Goal: Task Accomplishment & Management: Use online tool/utility

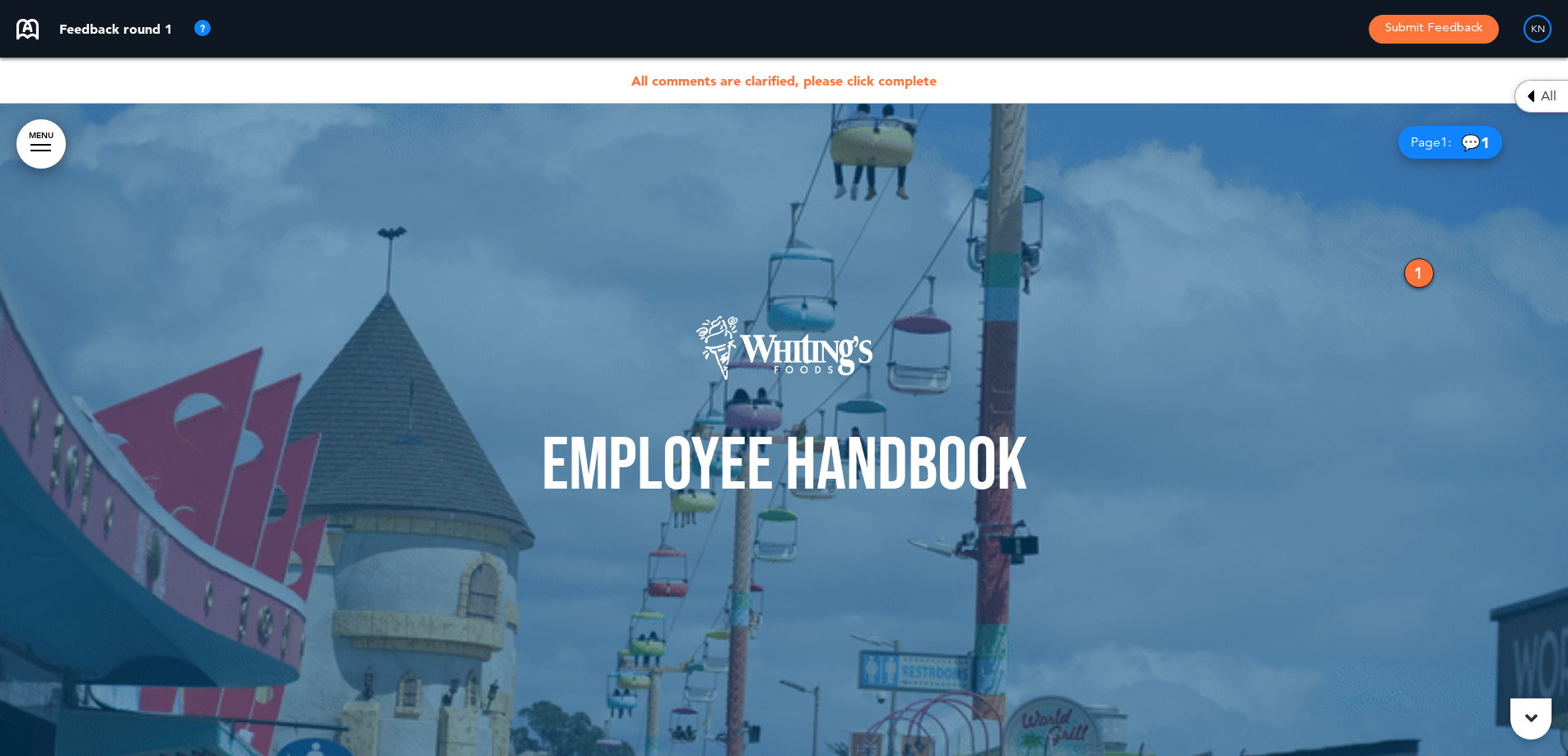
drag, startPoint x: 1558, startPoint y: 289, endPoint x: 1535, endPoint y: 308, distance: 29.8
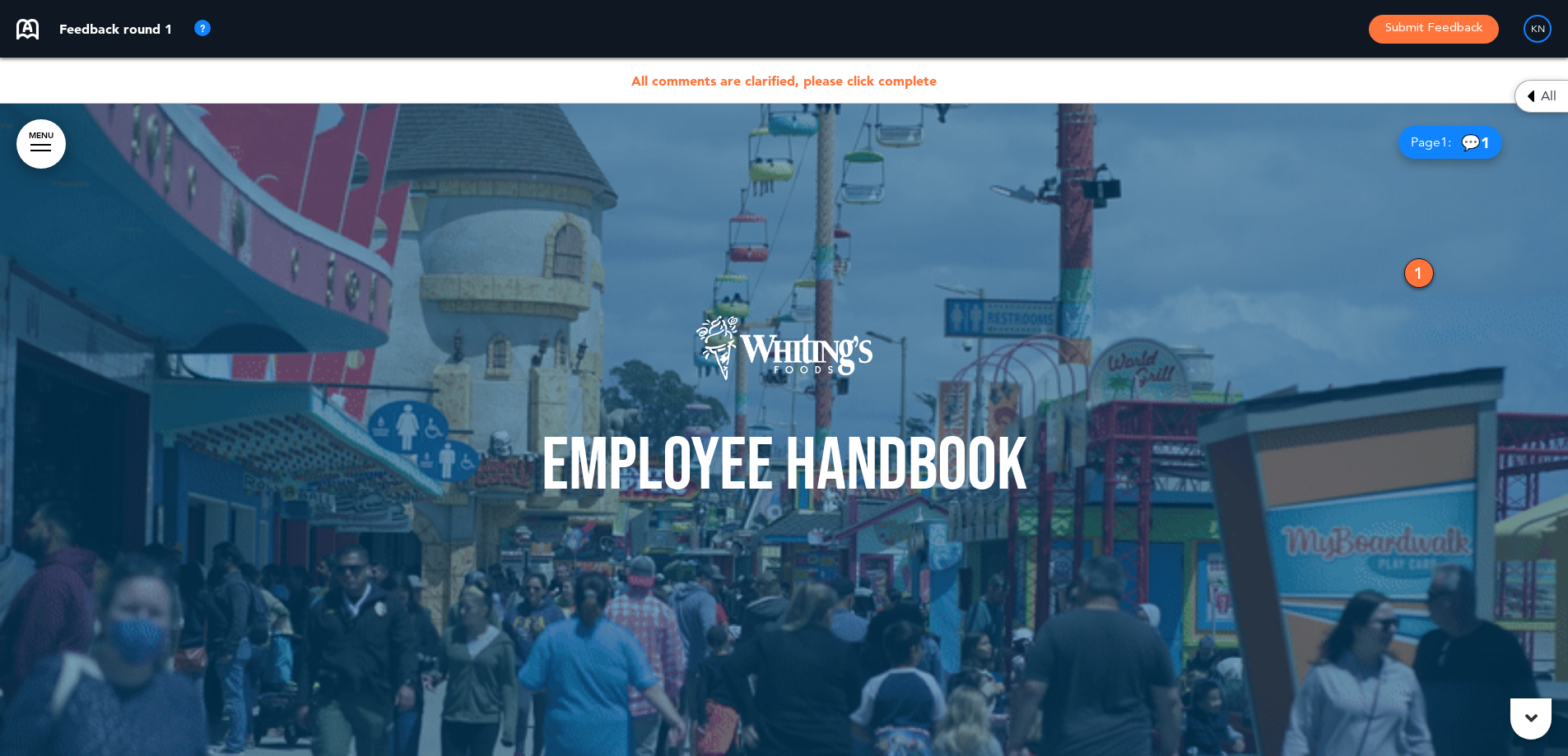
click at [1553, 293] on div at bounding box center [784, 430] width 1568 height 653
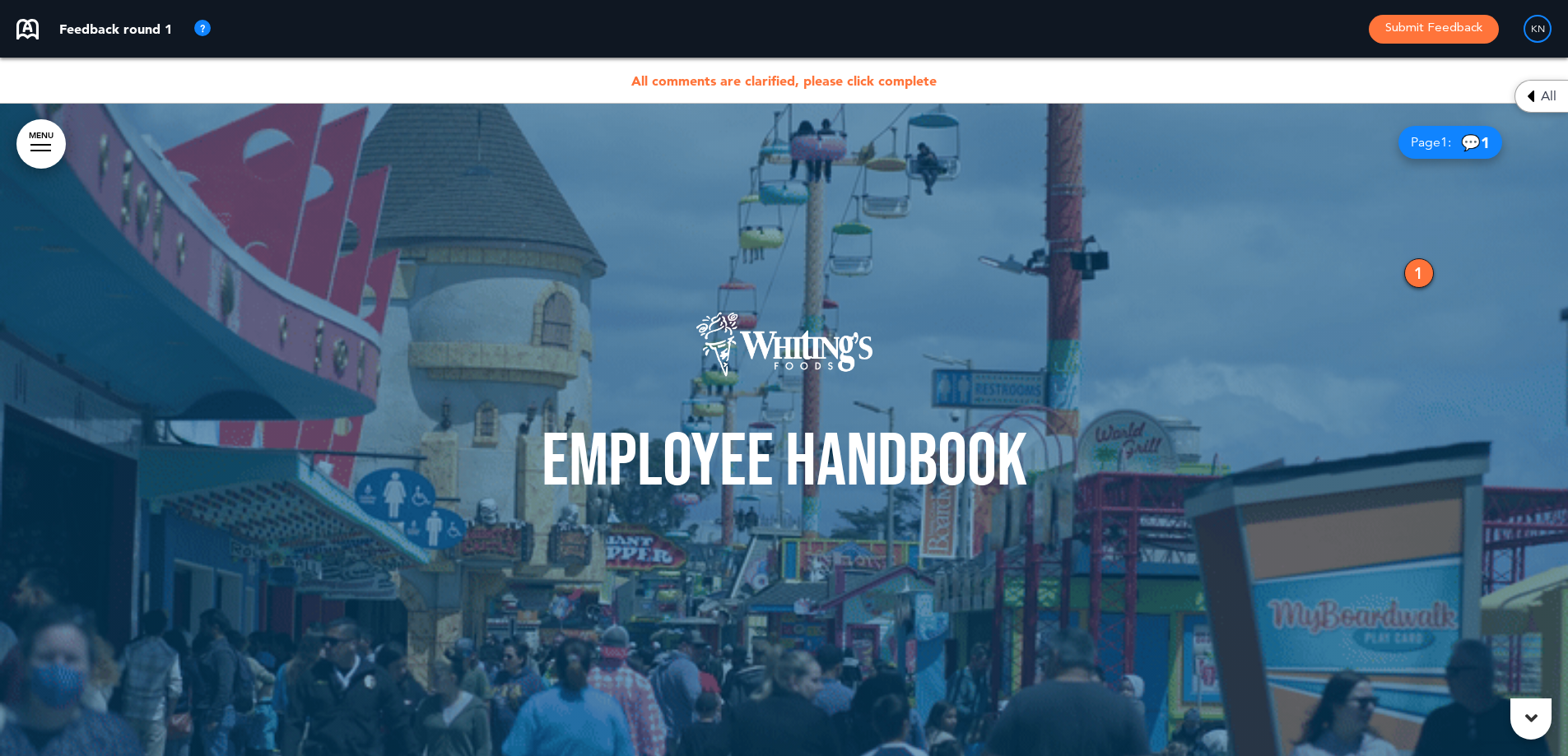
click at [719, 81] on span "All comments are clarified, please click complete" at bounding box center [784, 80] width 306 height 17
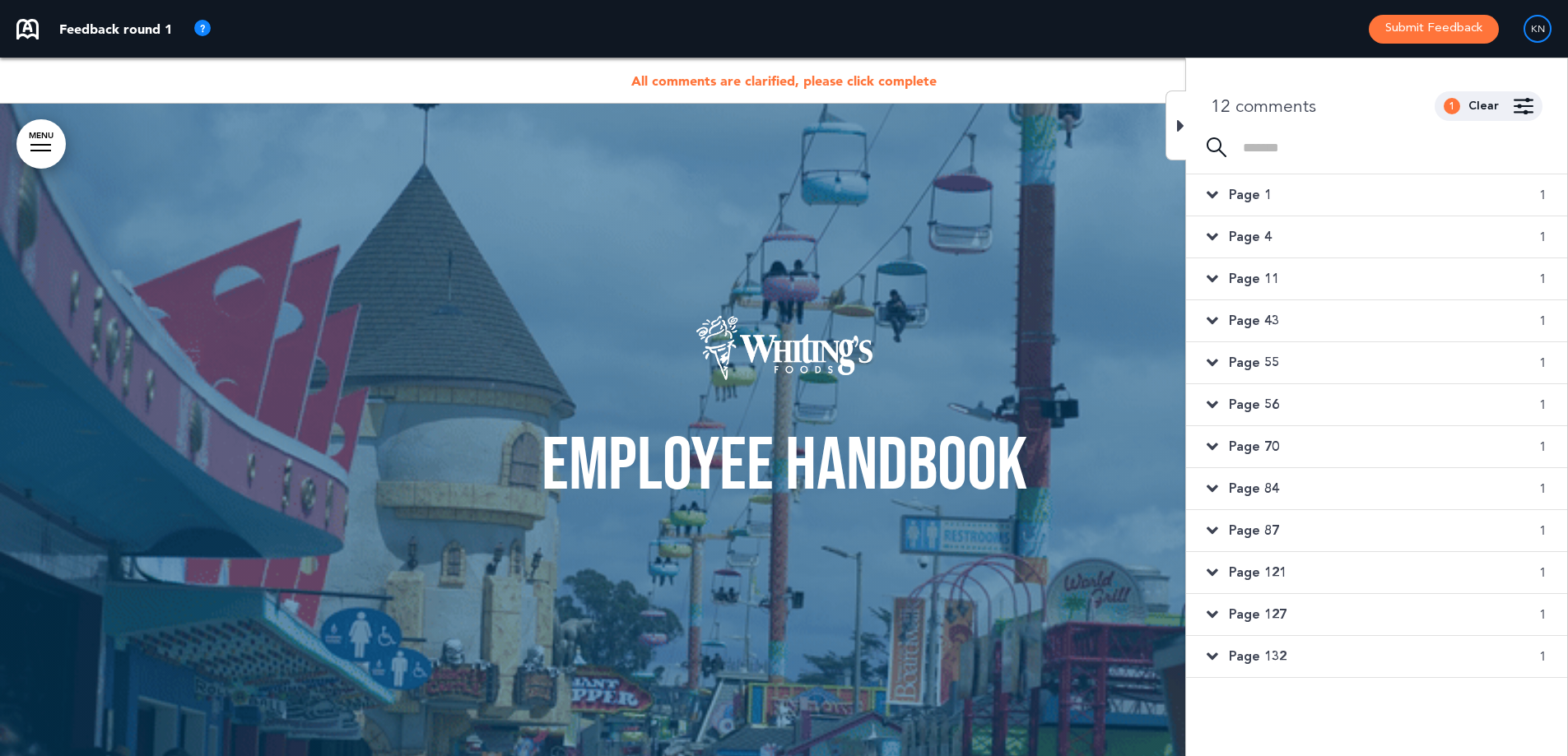
click at [1474, 196] on div "Page 1 1" at bounding box center [1377, 195] width 381 height 41
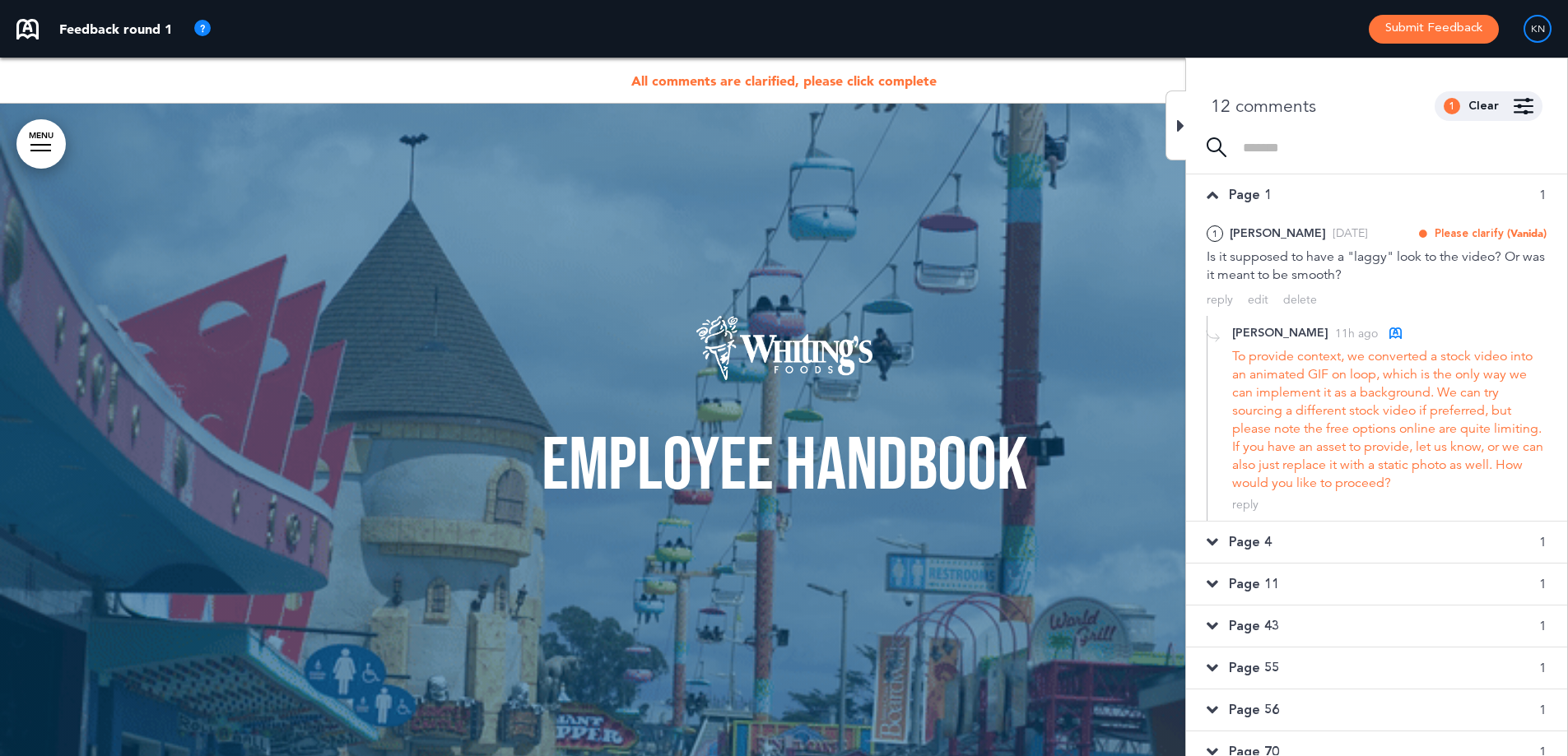
click at [1280, 181] on div "Page 1 1" at bounding box center [1377, 195] width 381 height 41
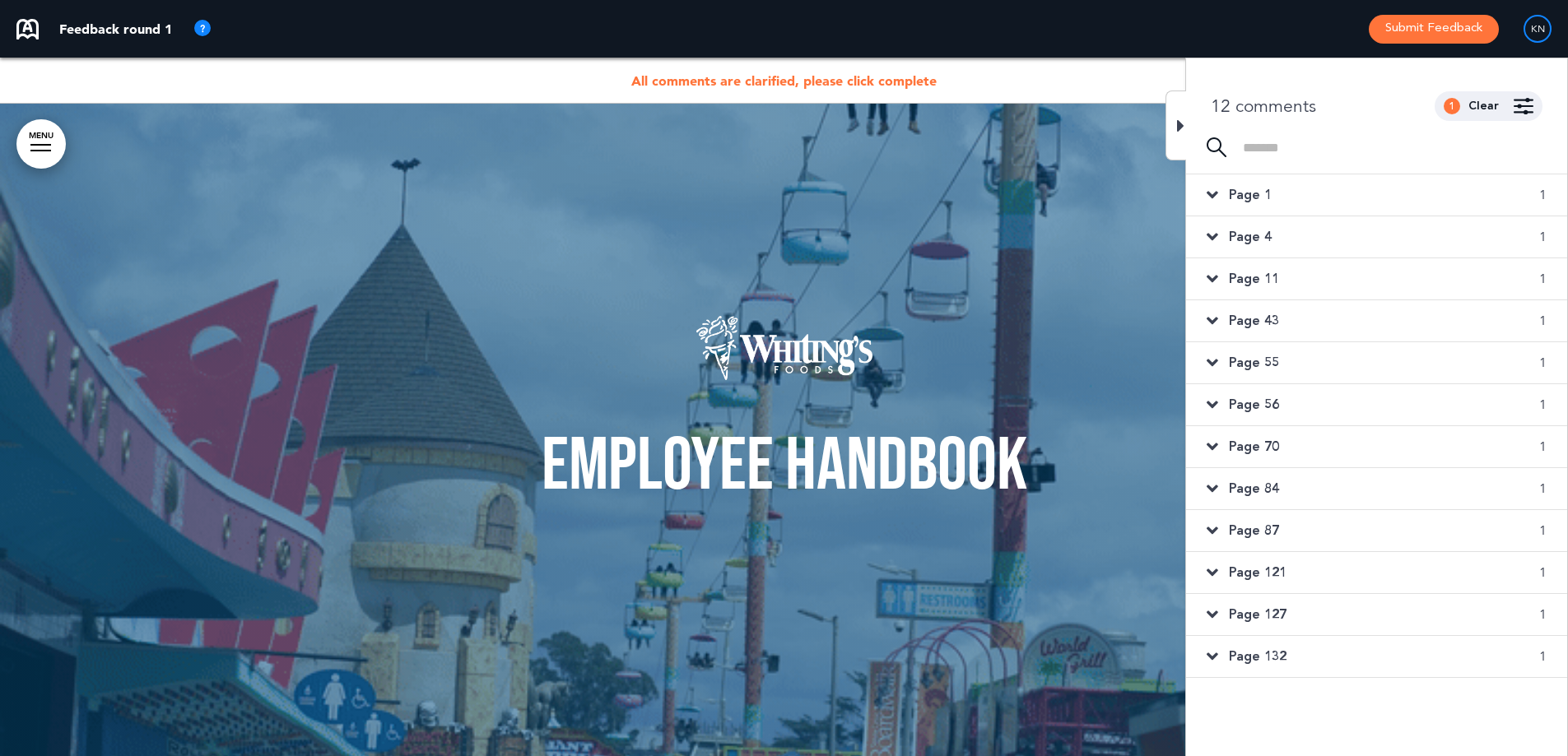
click at [1281, 231] on div "Page 4 1" at bounding box center [1377, 237] width 381 height 41
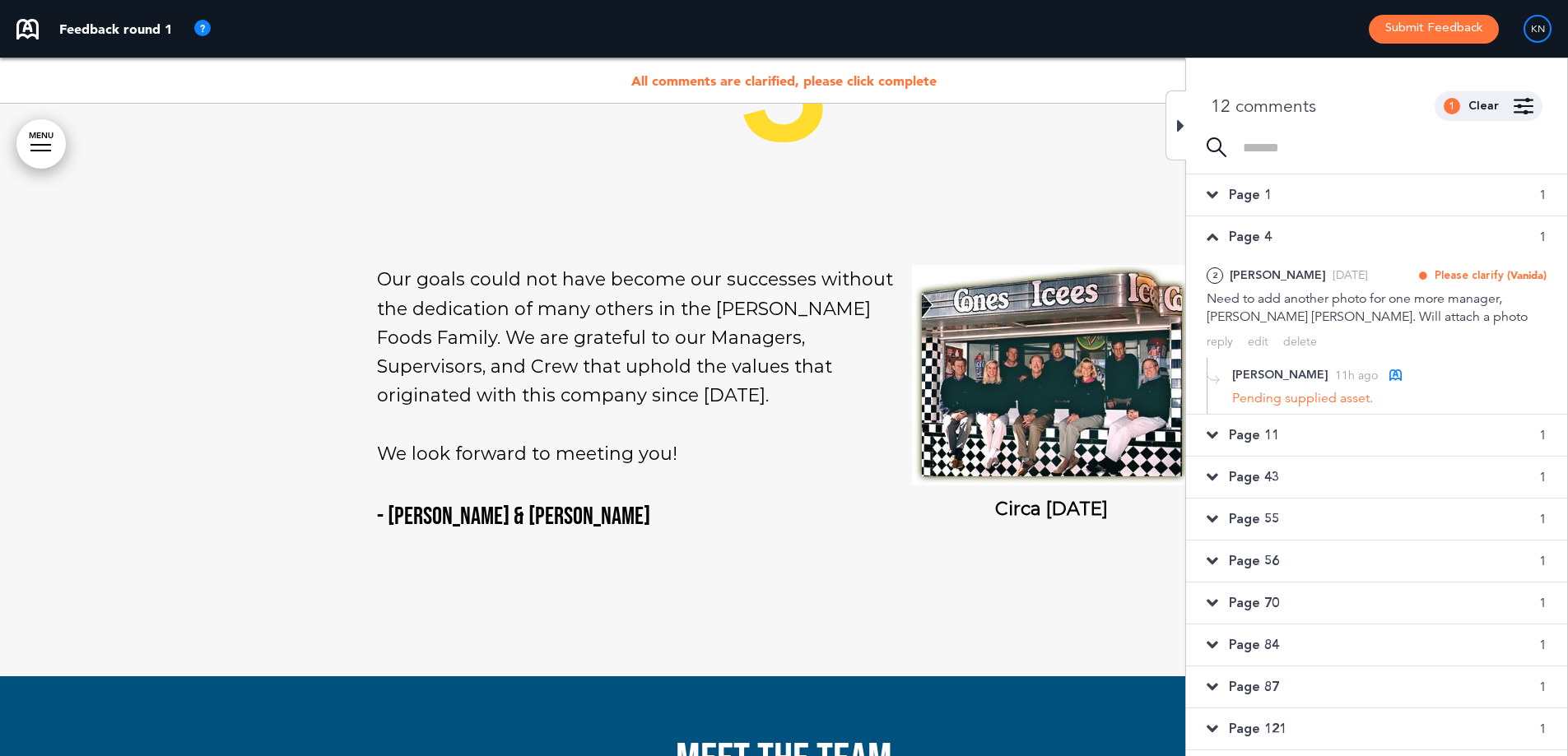
scroll to position [2860, 0]
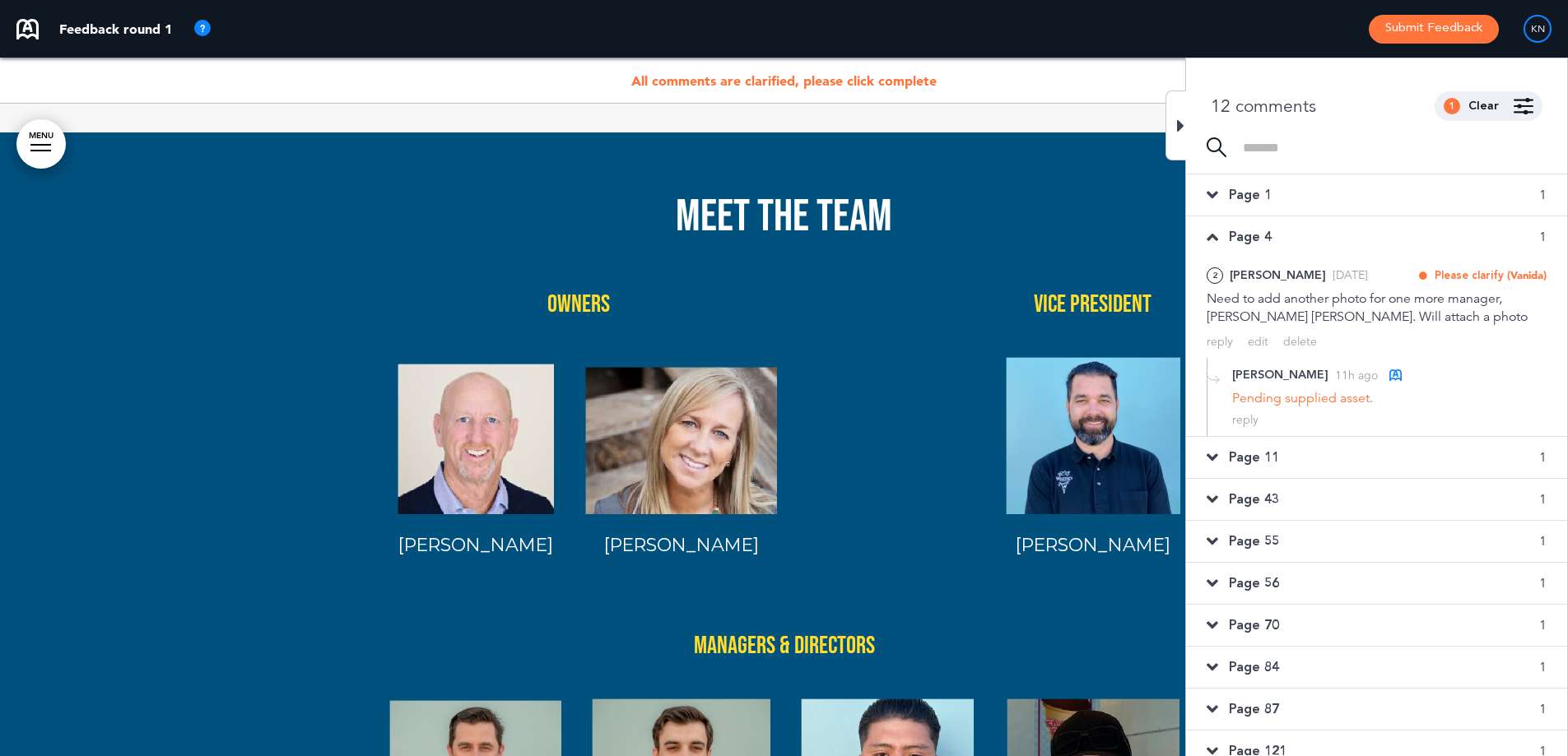
click at [1293, 243] on div "Page 4 1" at bounding box center [1377, 237] width 381 height 41
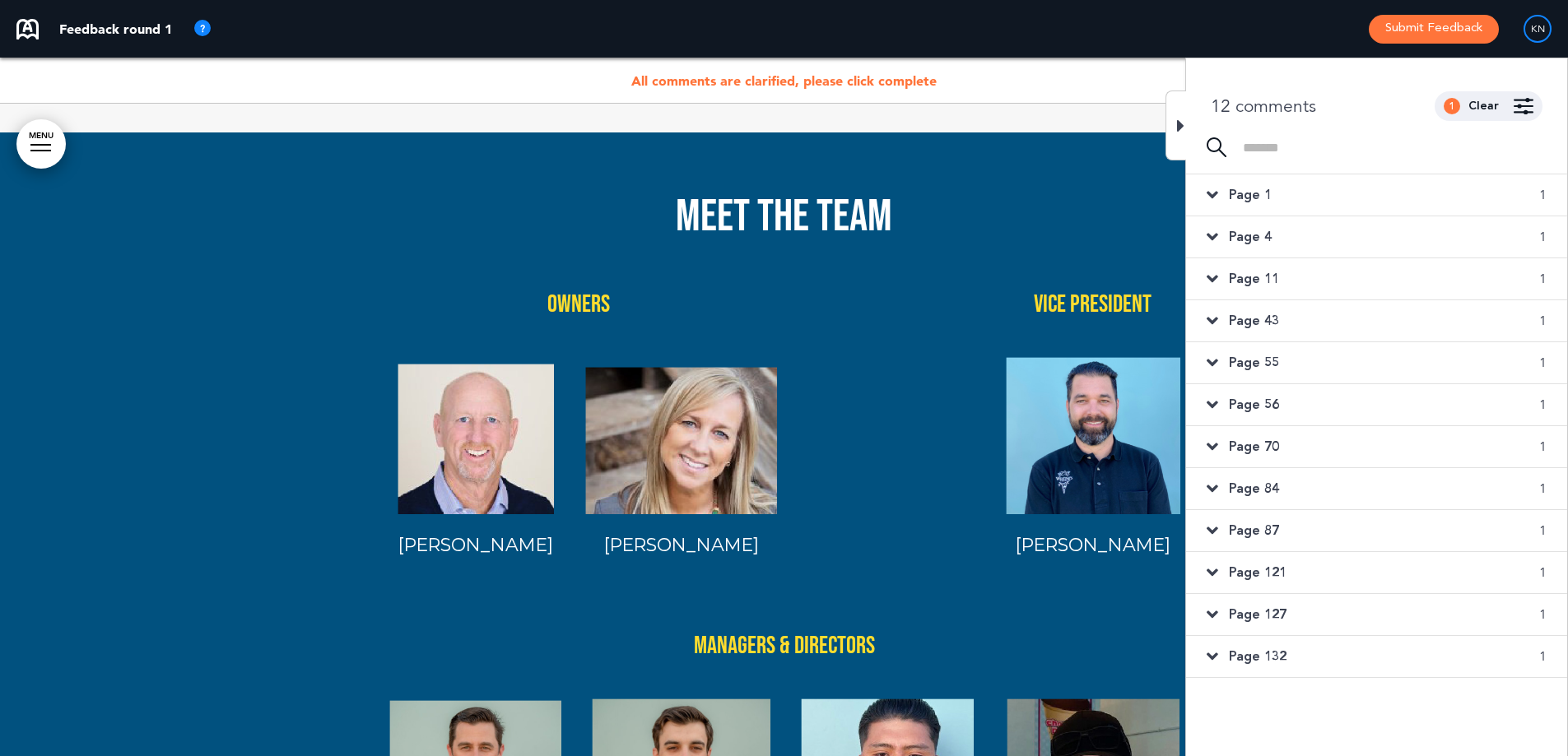
click at [1286, 282] on div "Page 11 1" at bounding box center [1377, 279] width 381 height 41
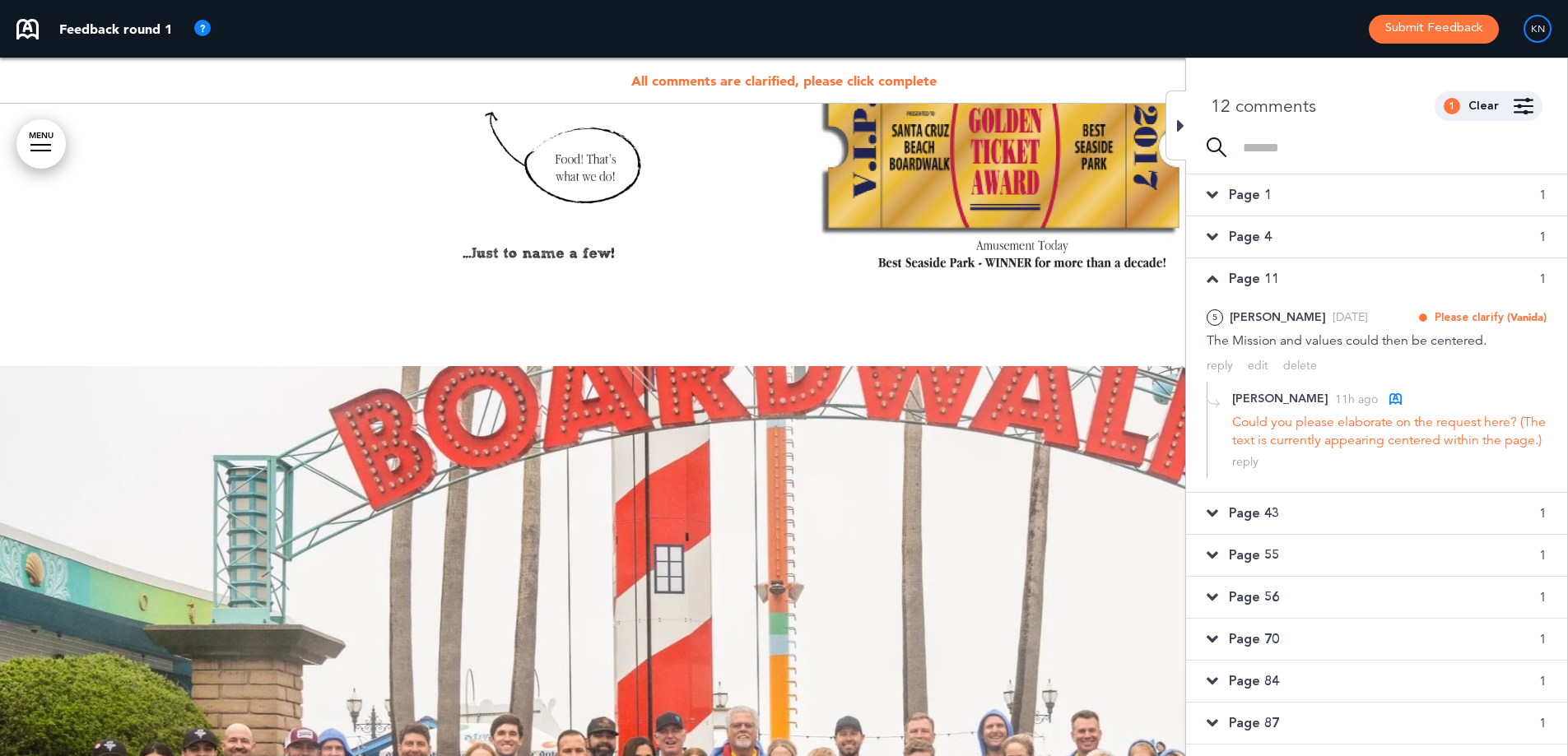
scroll to position [9483, 0]
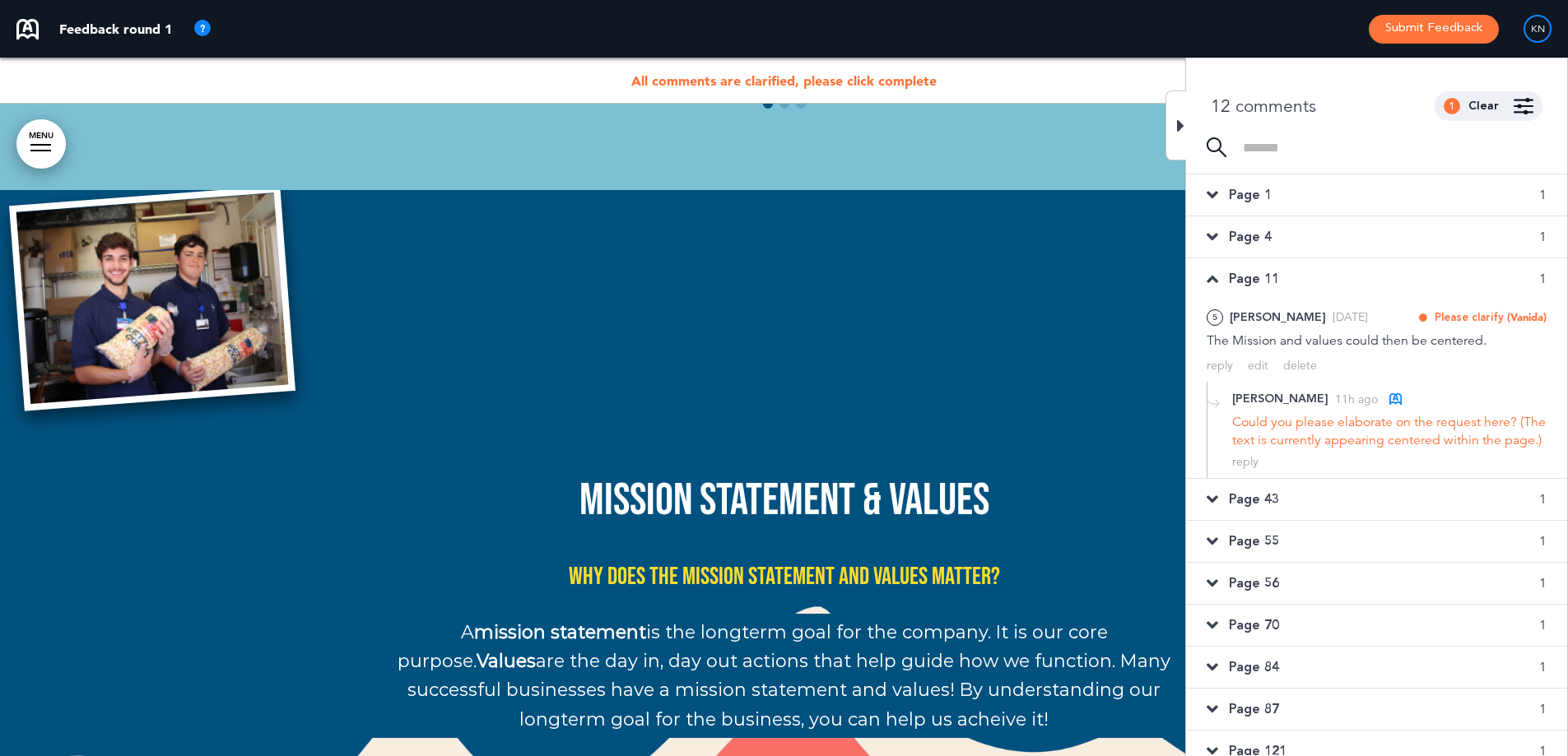
click at [1286, 283] on div "Page 11 1" at bounding box center [1377, 279] width 381 height 41
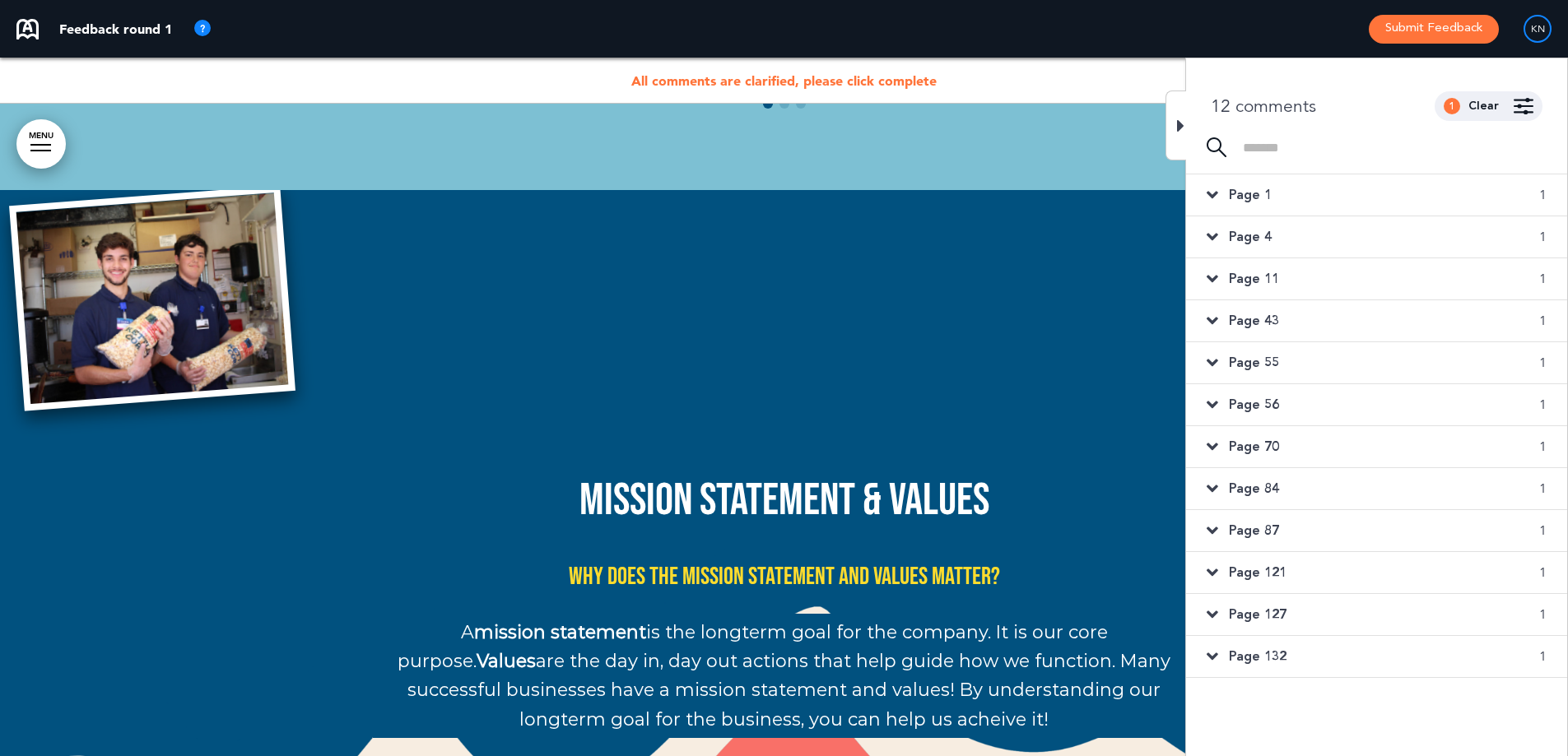
click at [1284, 313] on div "Page 43 1" at bounding box center [1377, 321] width 381 height 41
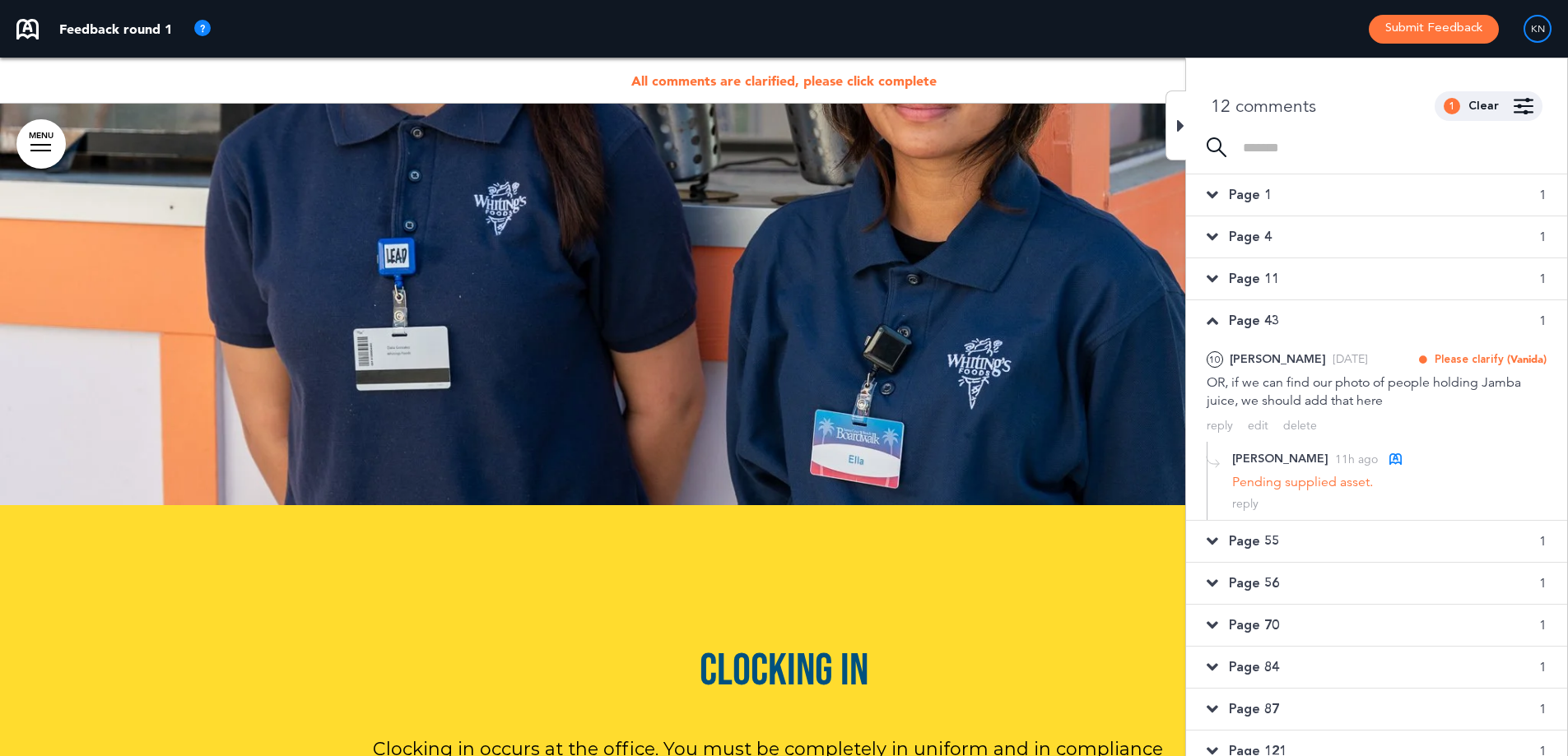
scroll to position [39804, 0]
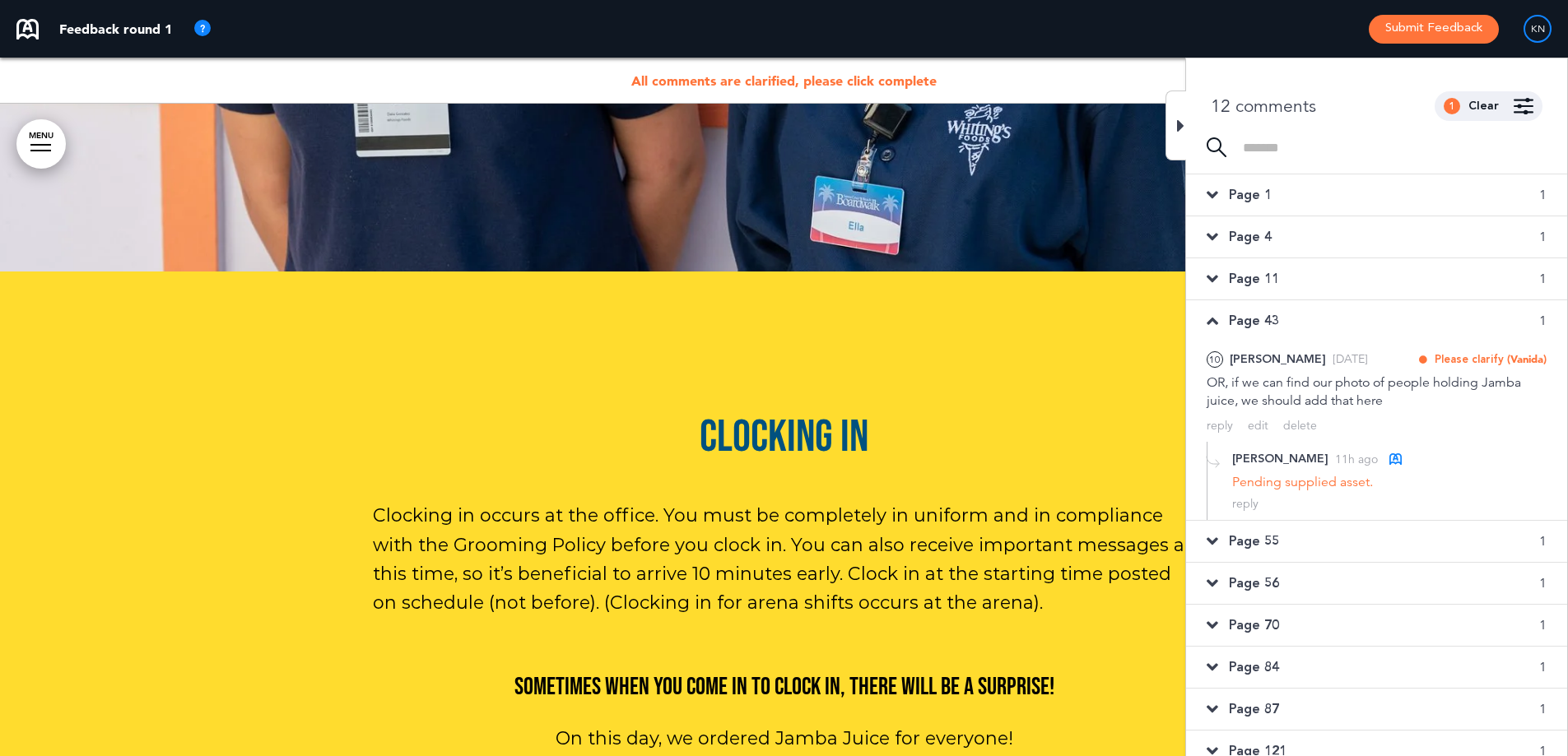
click at [1284, 312] on div "Page 43 1" at bounding box center [1377, 321] width 381 height 41
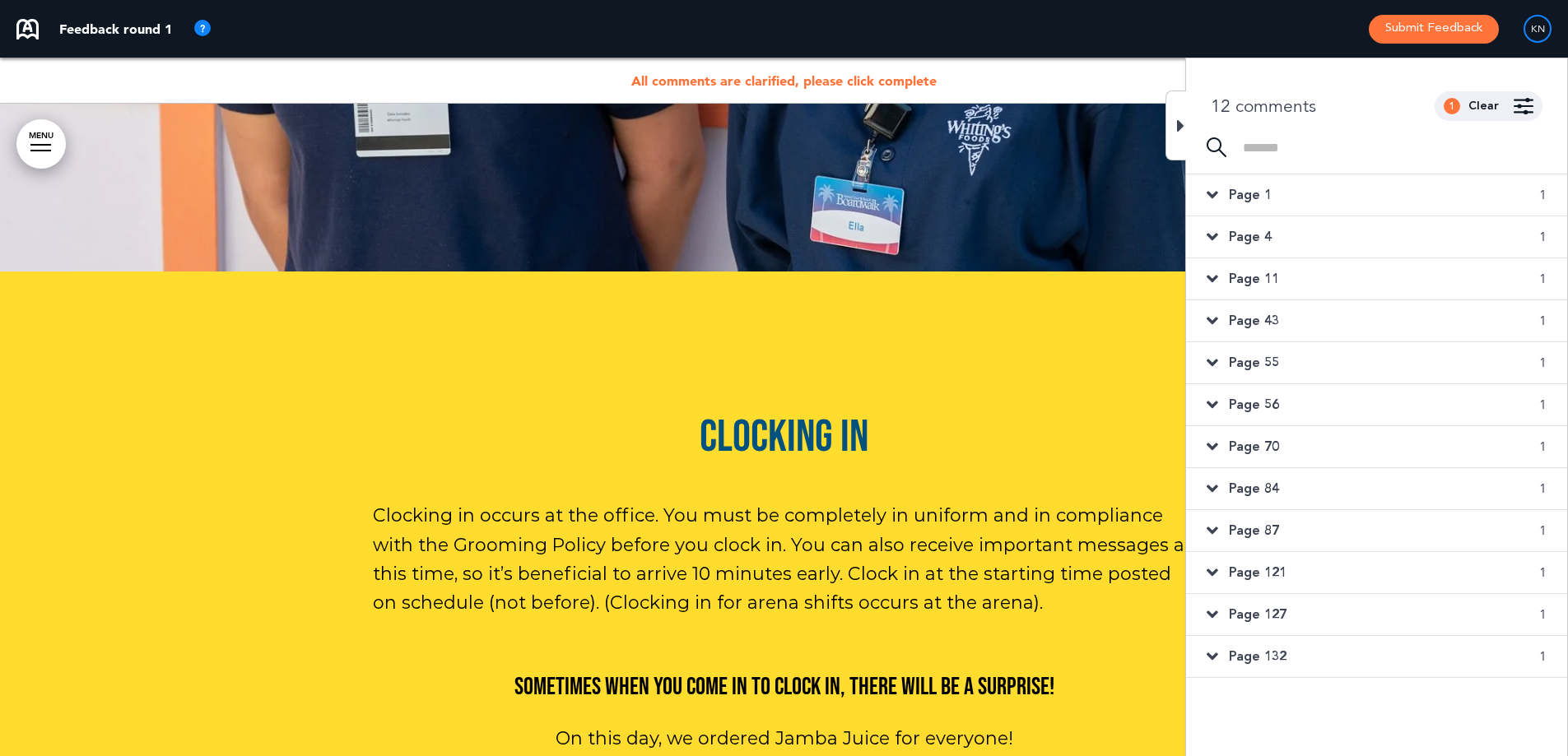
click at [1273, 371] on span "Page 55" at bounding box center [1253, 362] width 50 height 19
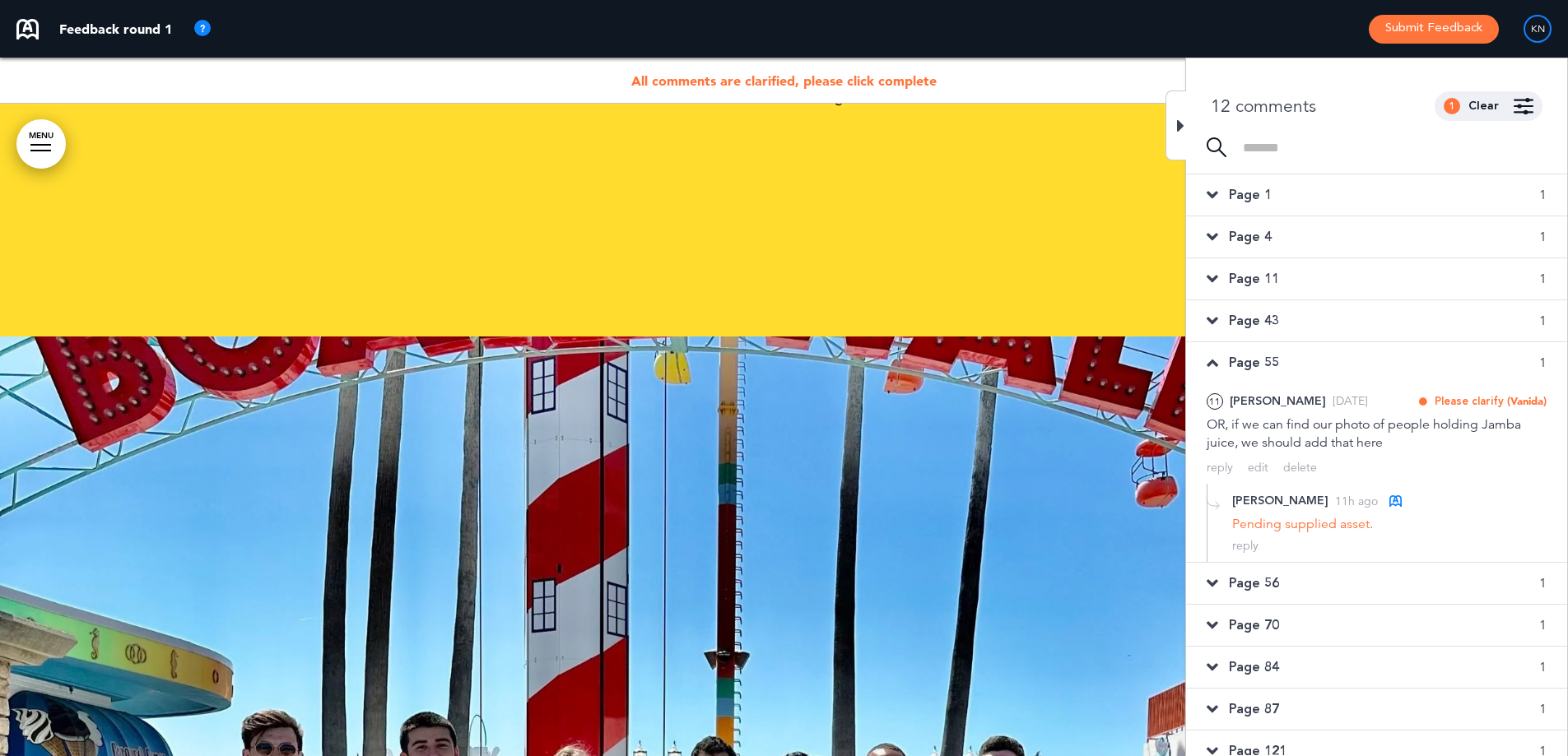
scroll to position [51254, 0]
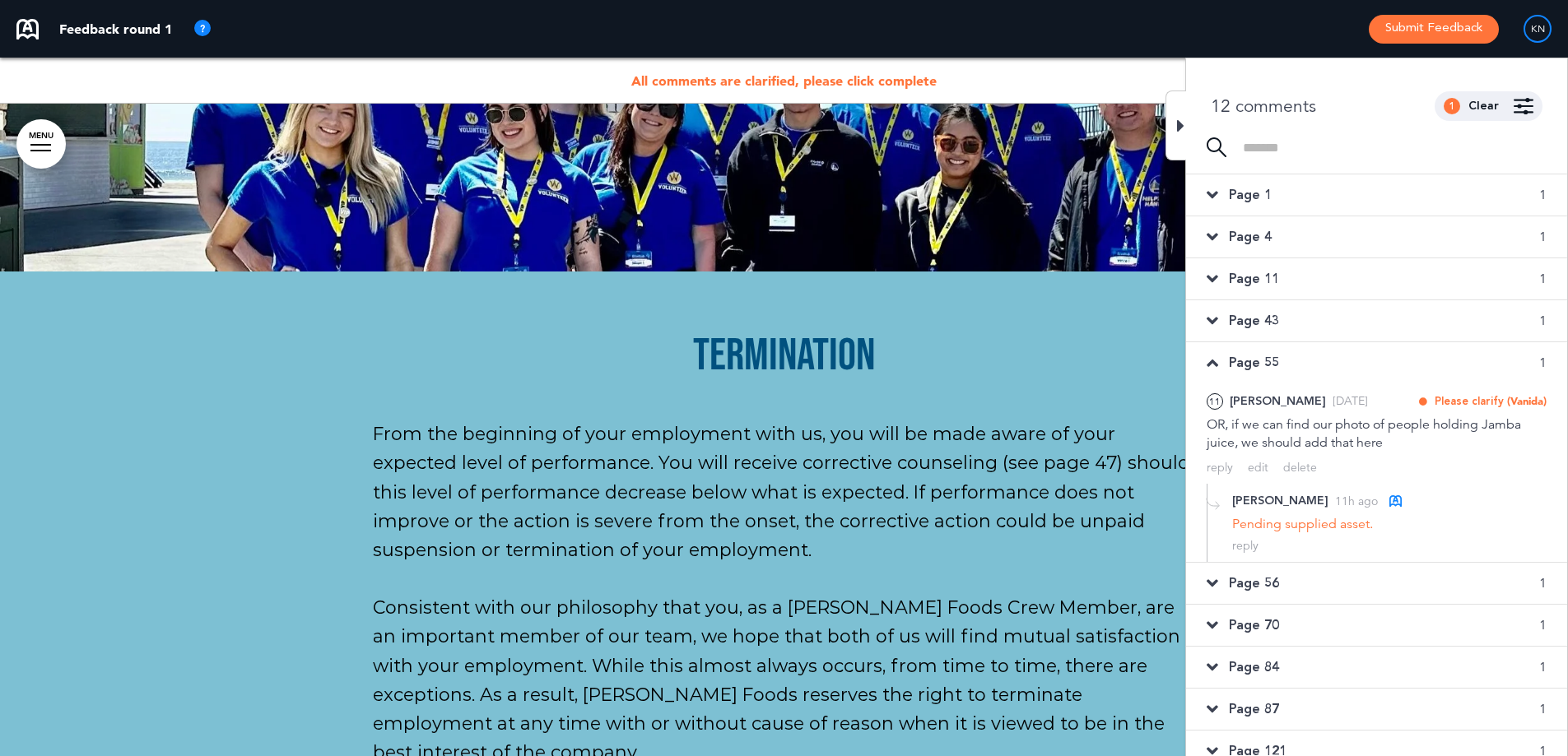
click at [1274, 370] on span "Page 55" at bounding box center [1253, 362] width 50 height 19
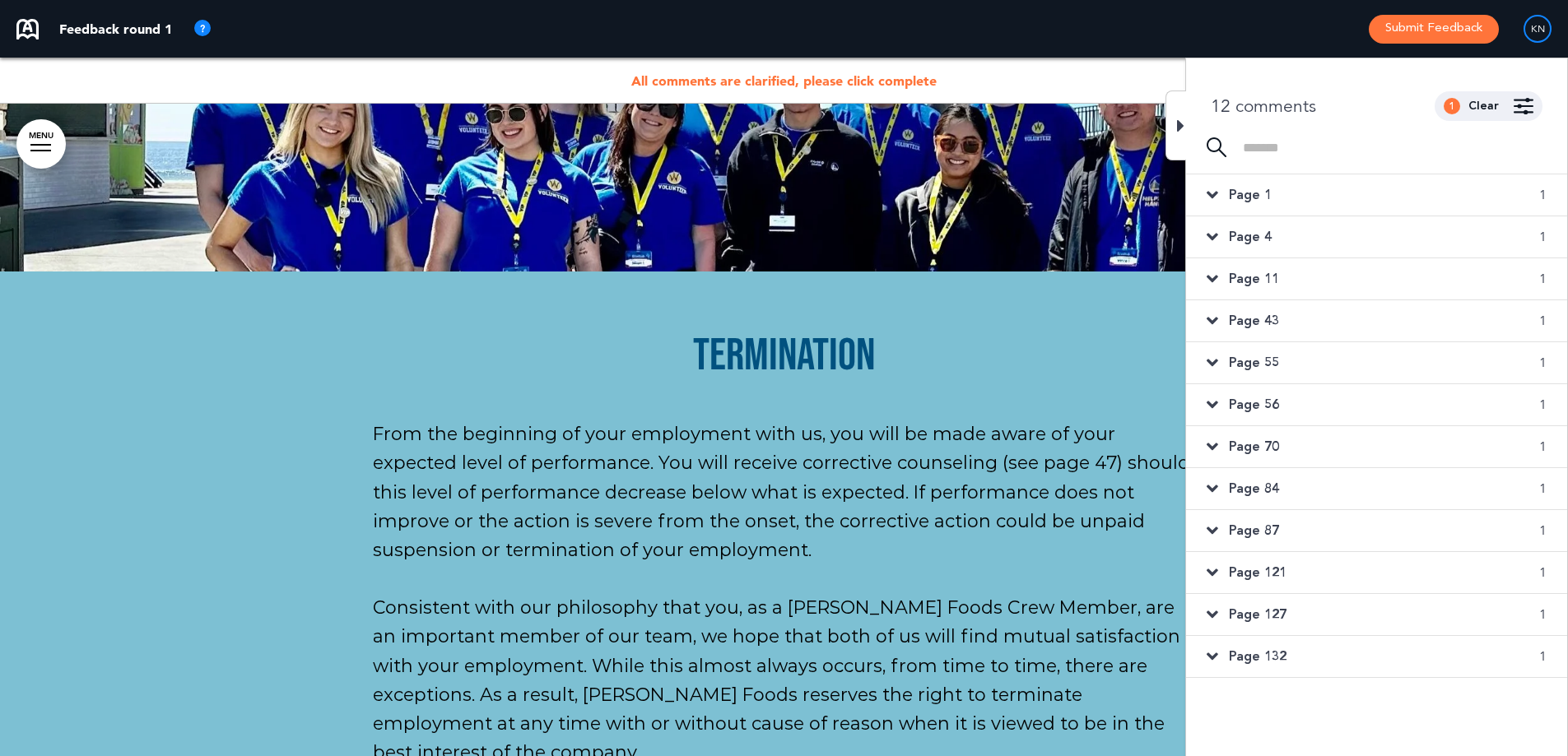
click at [1274, 370] on span "Page 55" at bounding box center [1253, 362] width 50 height 19
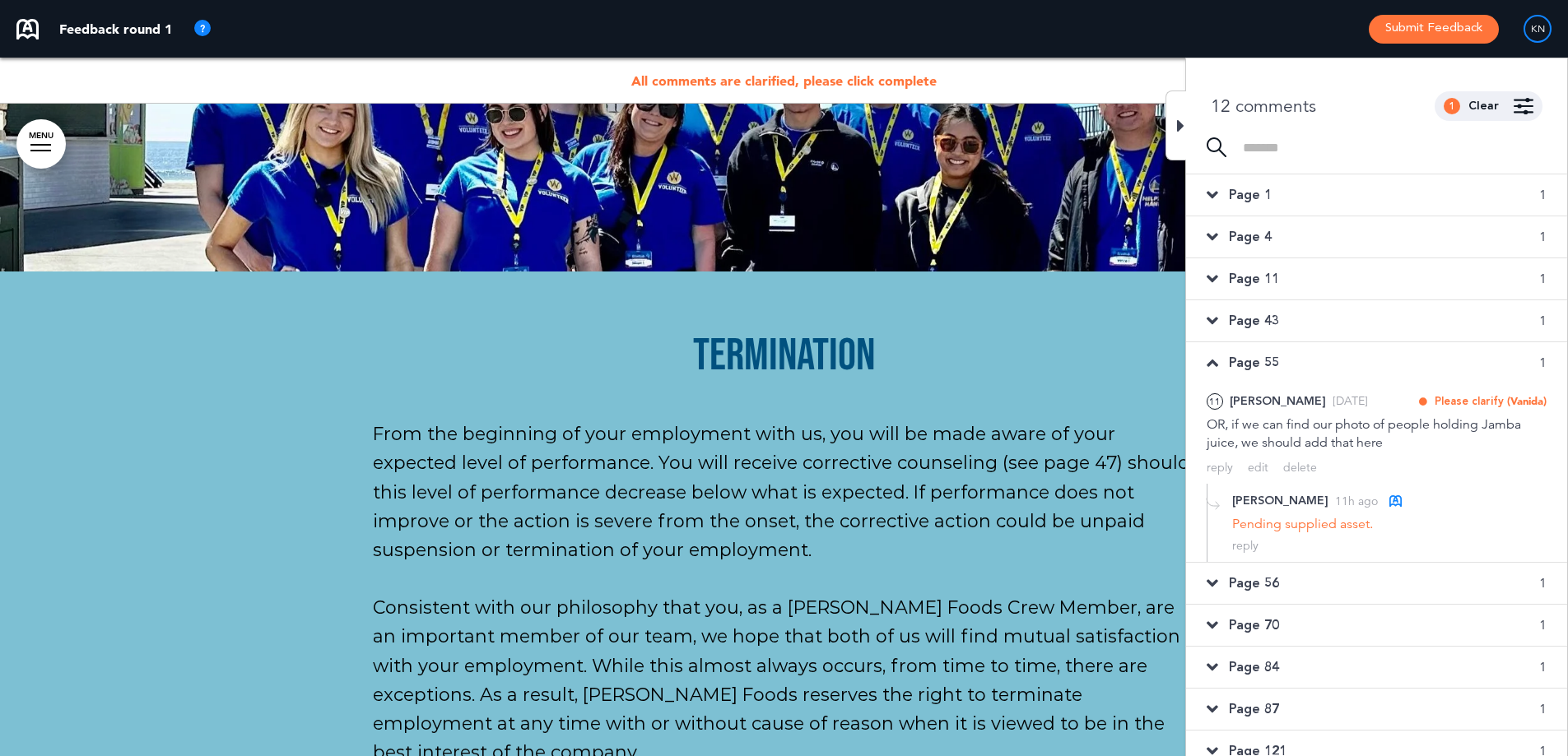
click at [1280, 358] on div "Page 55 1" at bounding box center [1377, 363] width 381 height 41
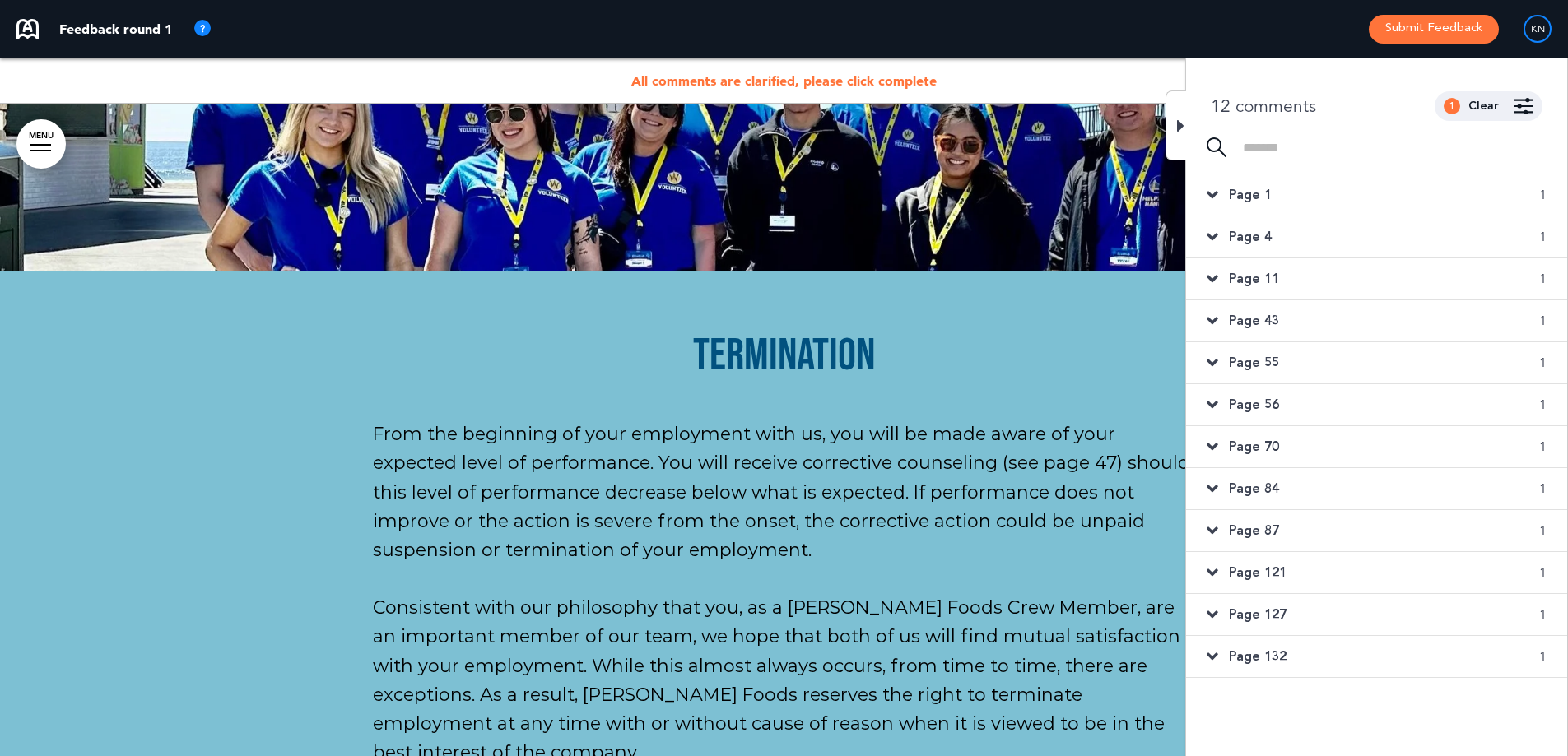
click at [1311, 321] on div "Page 43 1" at bounding box center [1377, 321] width 381 height 41
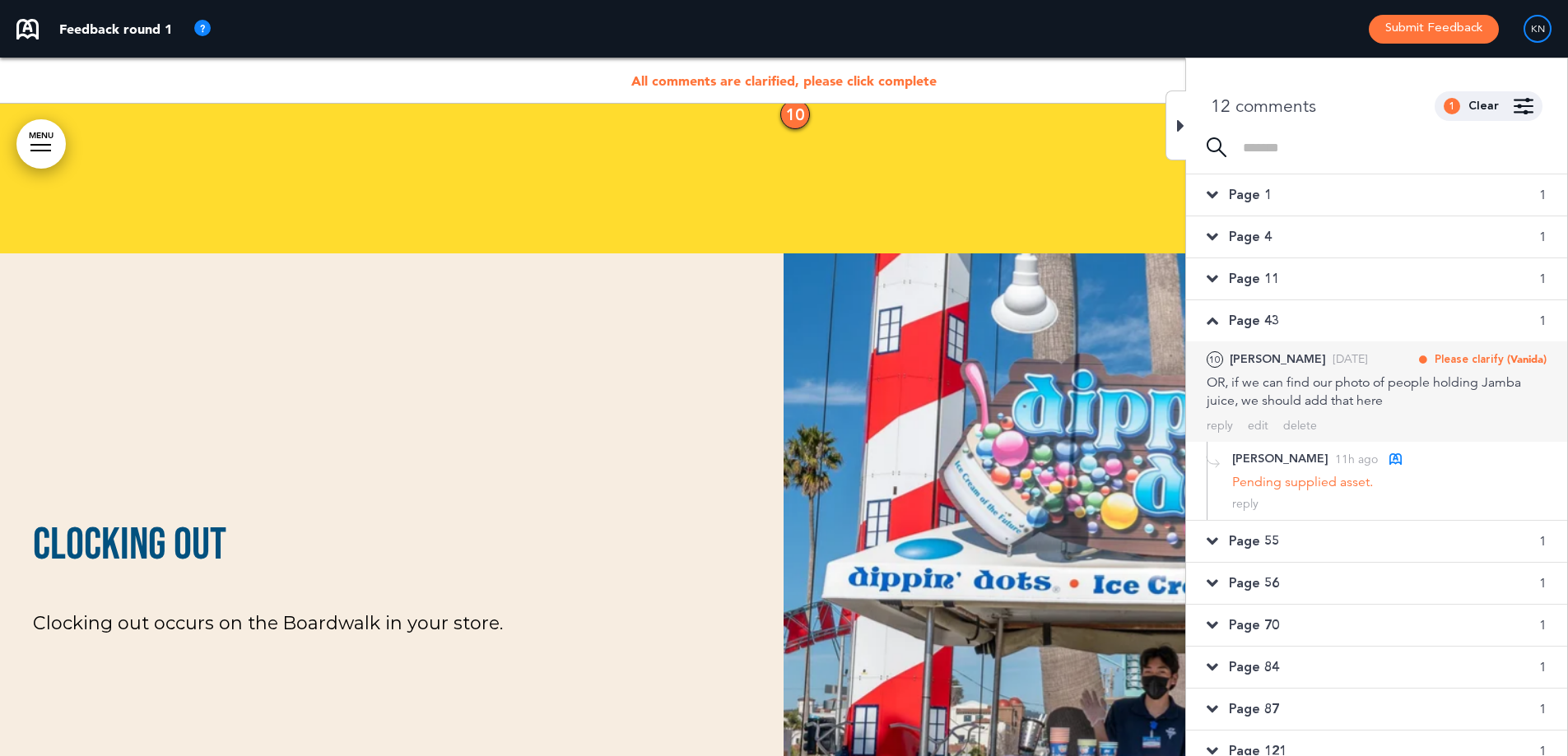
scroll to position [39804, 0]
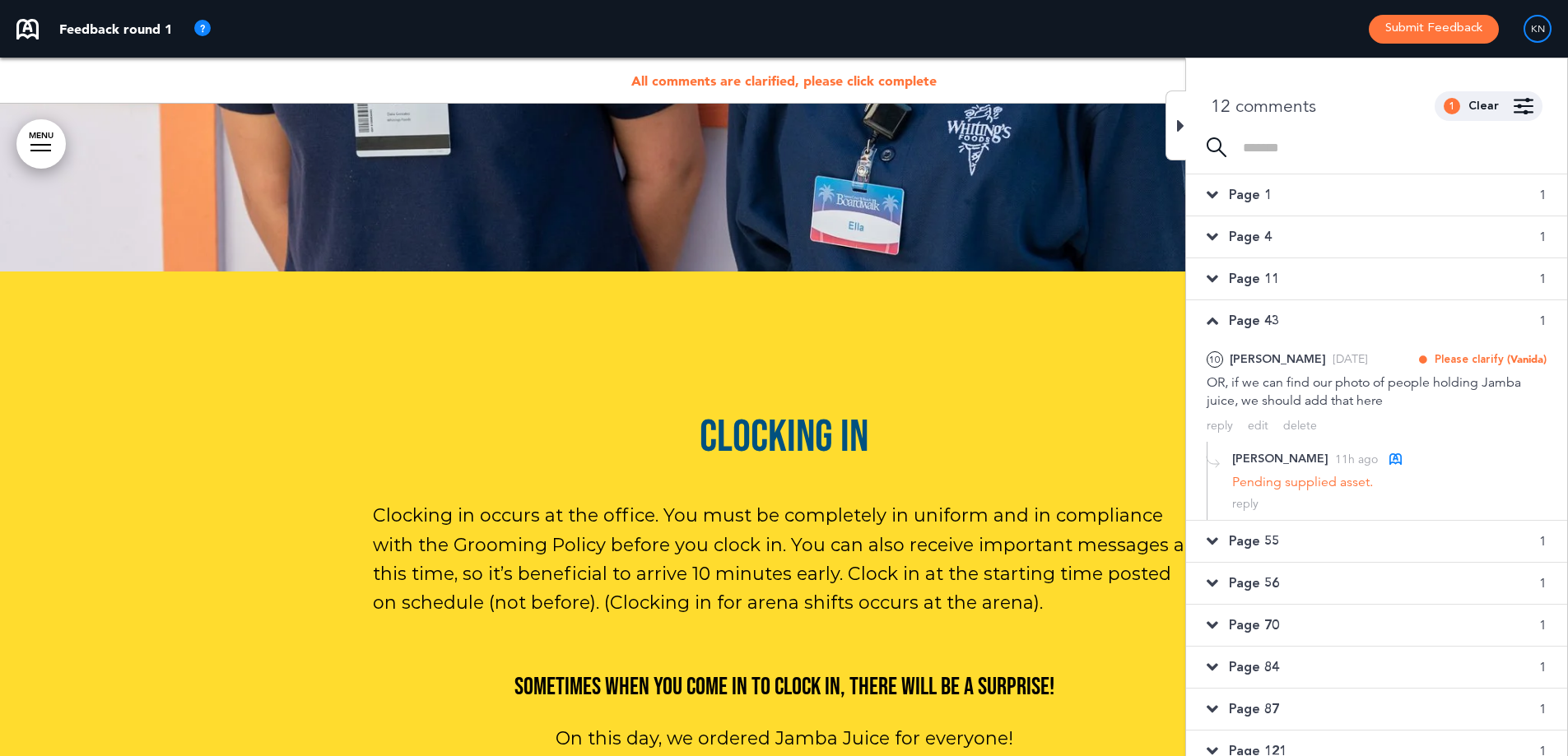
click at [1319, 321] on div "Page 43 1" at bounding box center [1377, 321] width 381 height 41
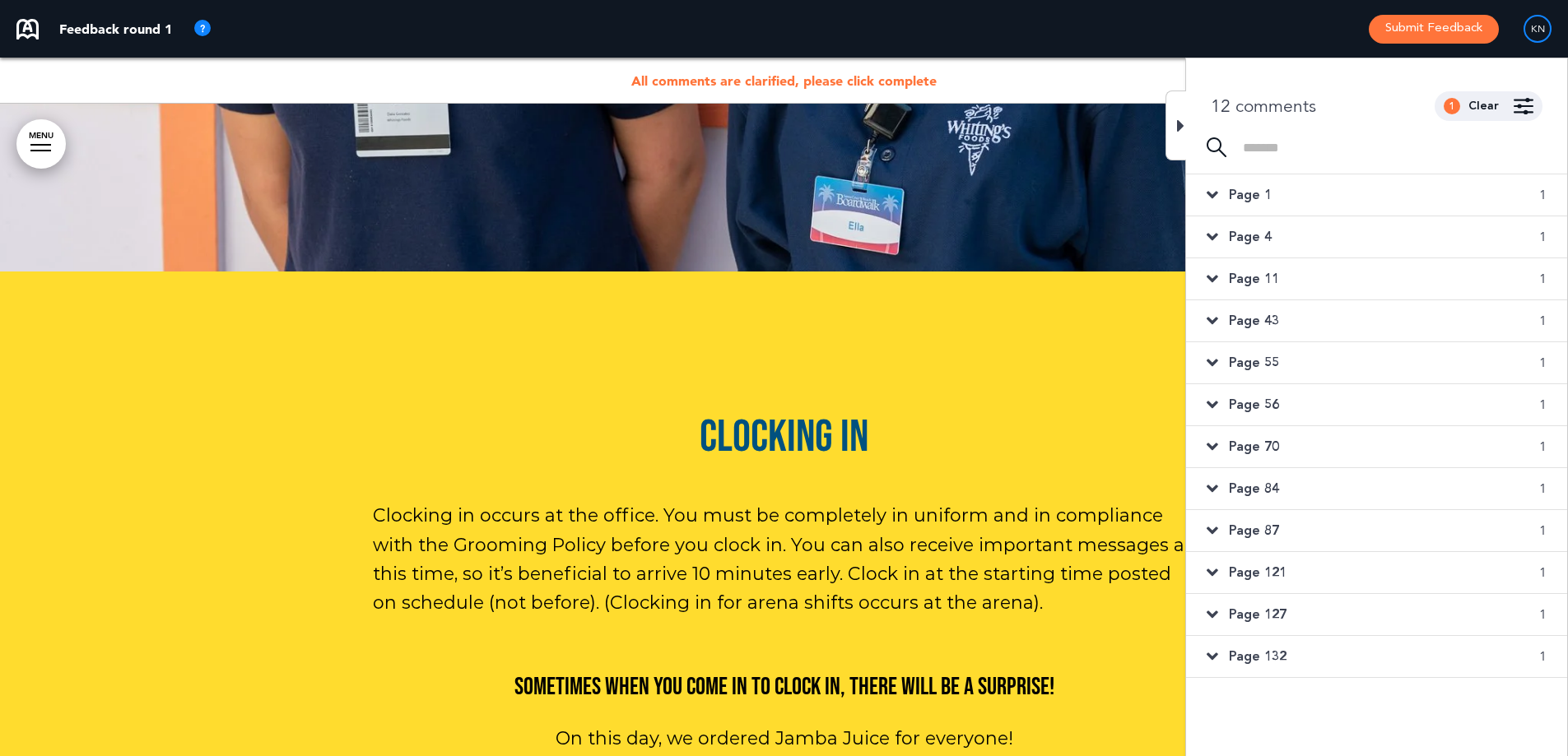
click at [1300, 367] on div "Page 55 1" at bounding box center [1377, 363] width 381 height 41
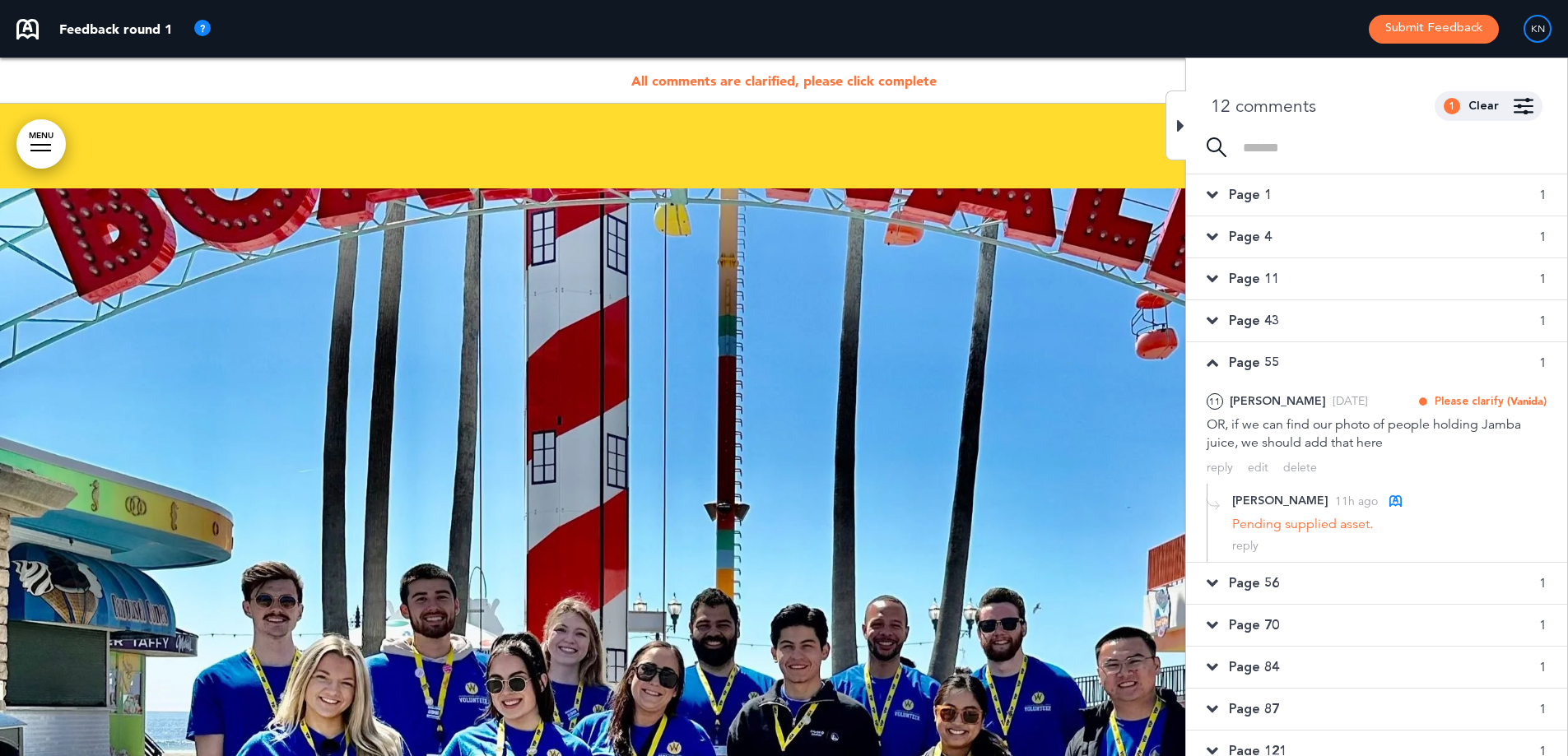
scroll to position [51254, 0]
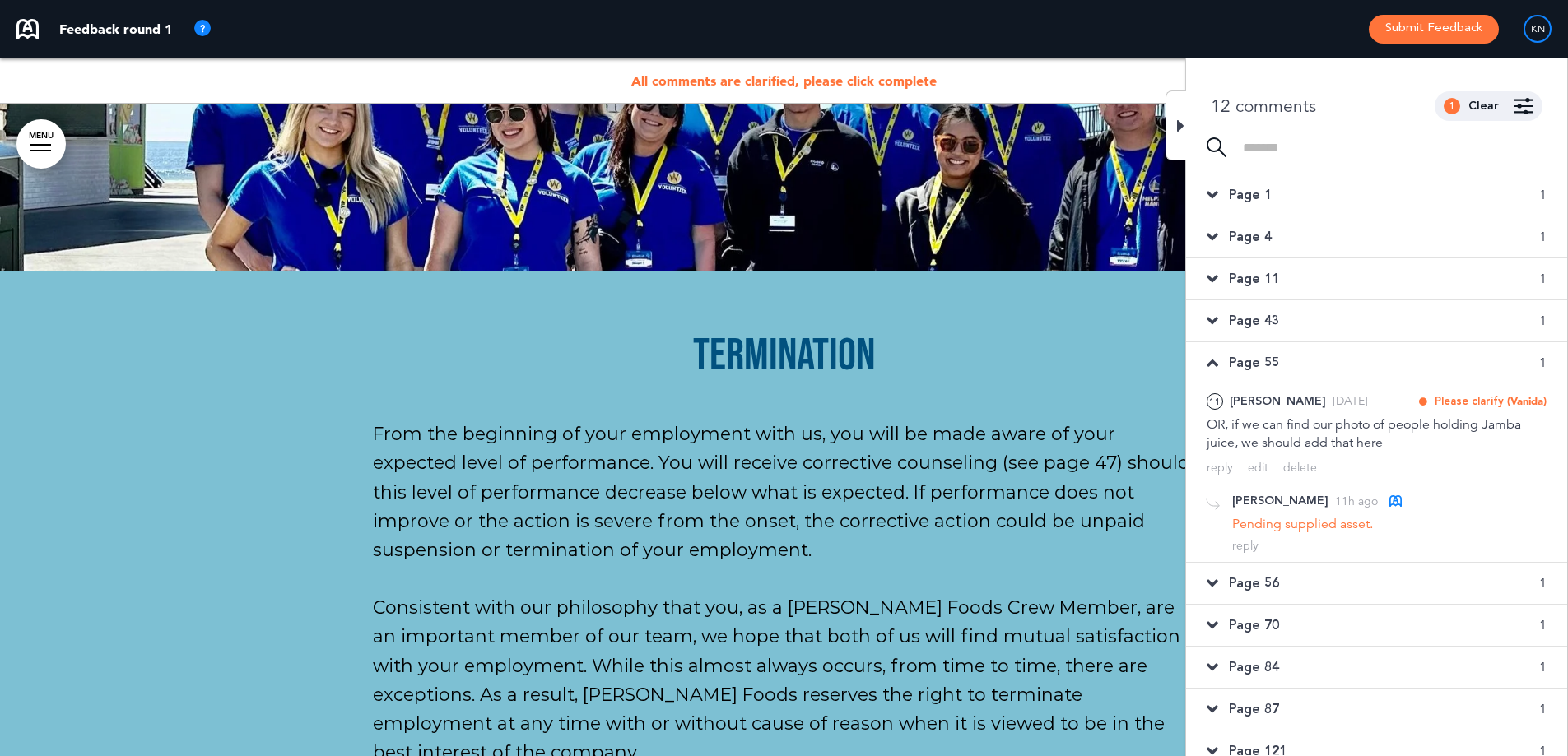
click at [1279, 354] on span "Page 55" at bounding box center [1253, 362] width 50 height 19
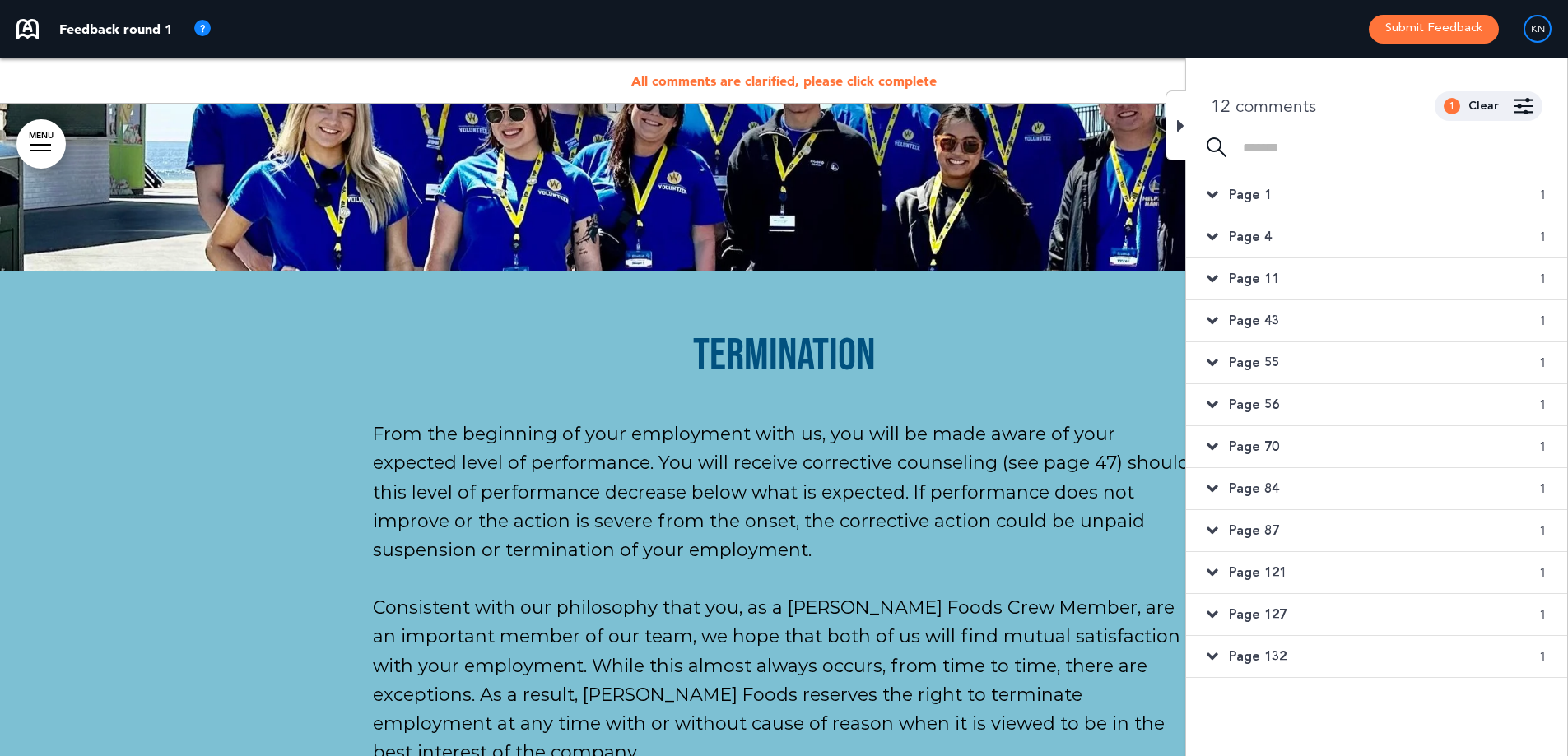
click at [1284, 415] on div "Page 56 1" at bounding box center [1377, 404] width 381 height 41
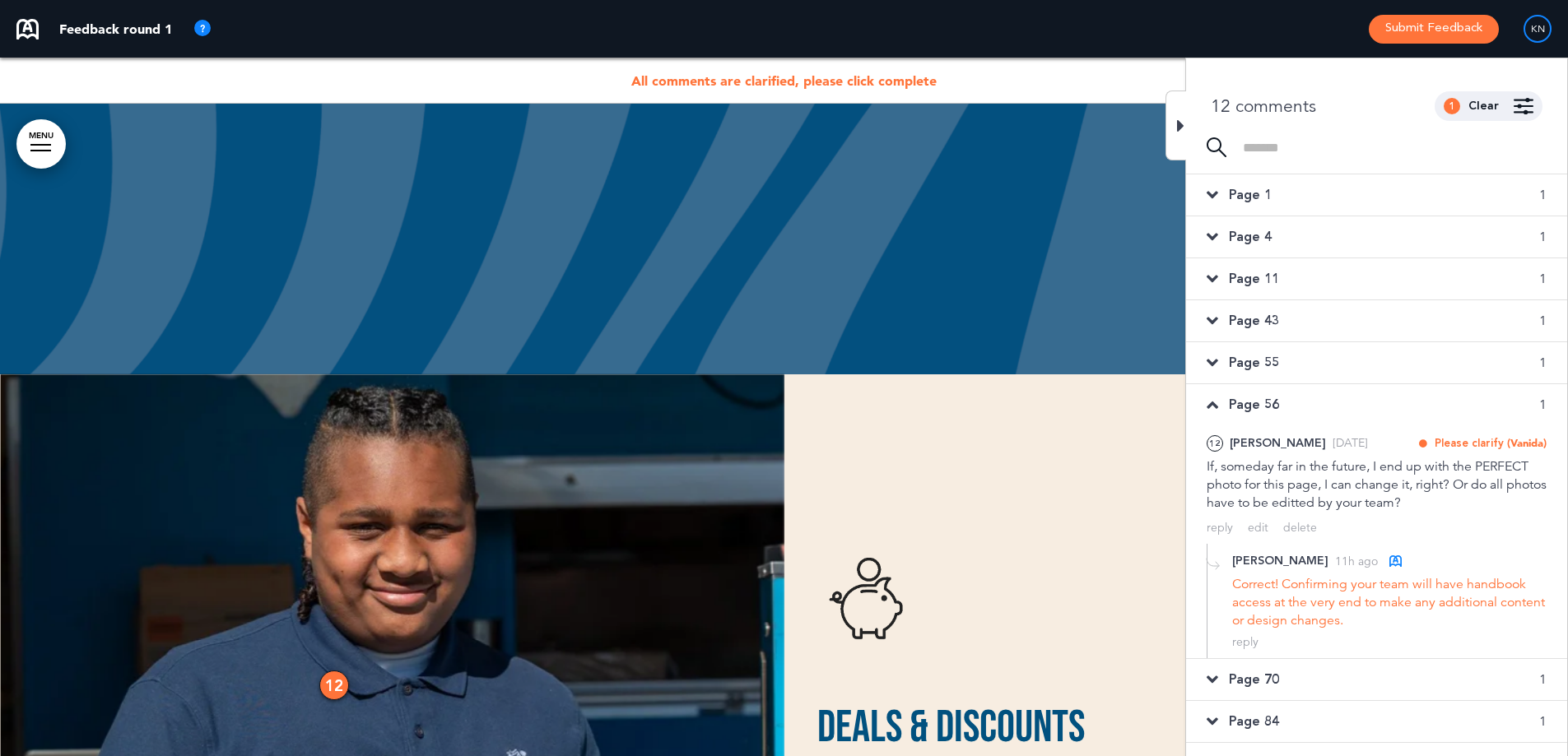
scroll to position [53003, 0]
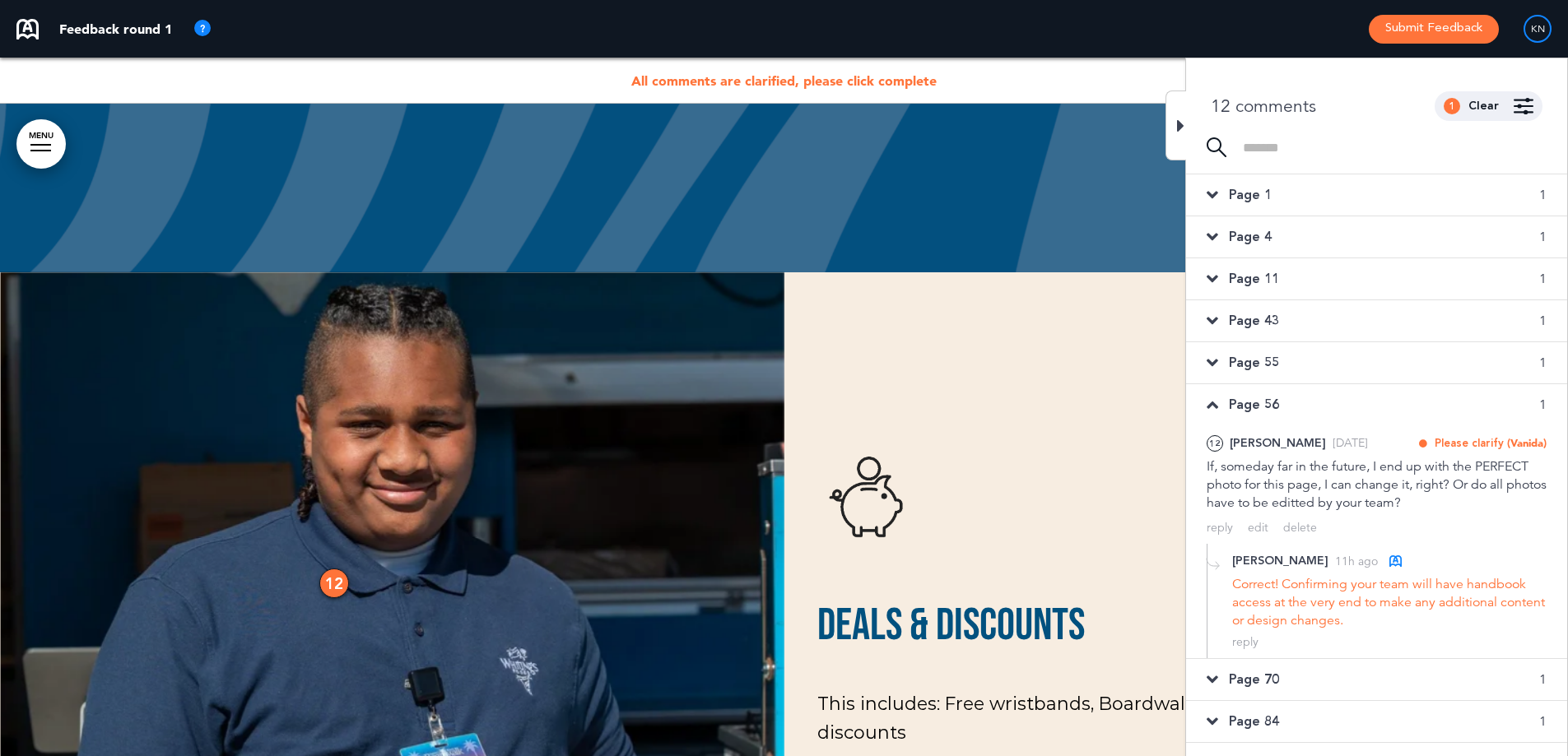
click at [1288, 405] on div "Page 56 1" at bounding box center [1377, 404] width 381 height 41
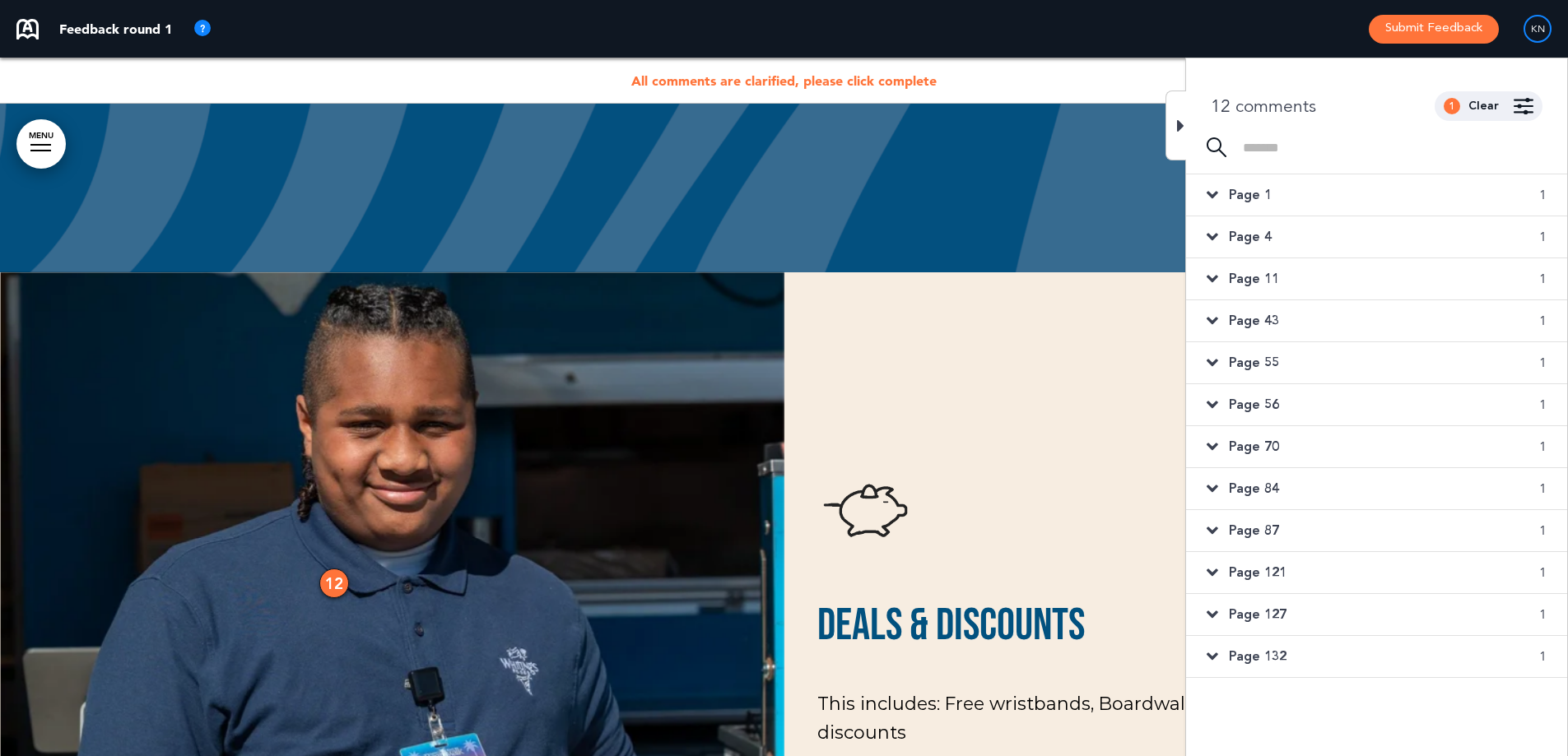
click at [1263, 447] on span "Page 70" at bounding box center [1253, 446] width 50 height 19
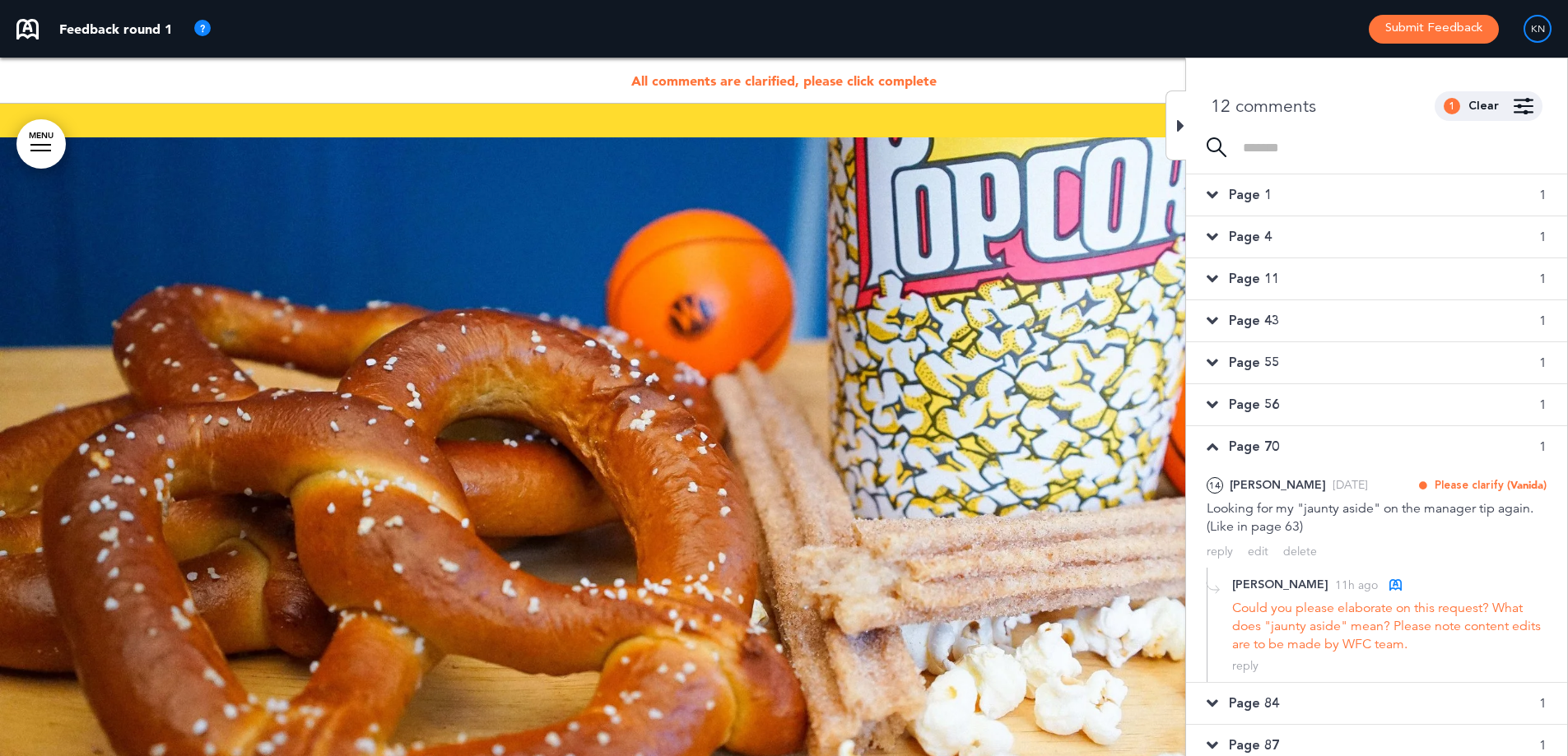
scroll to position [64043, 0]
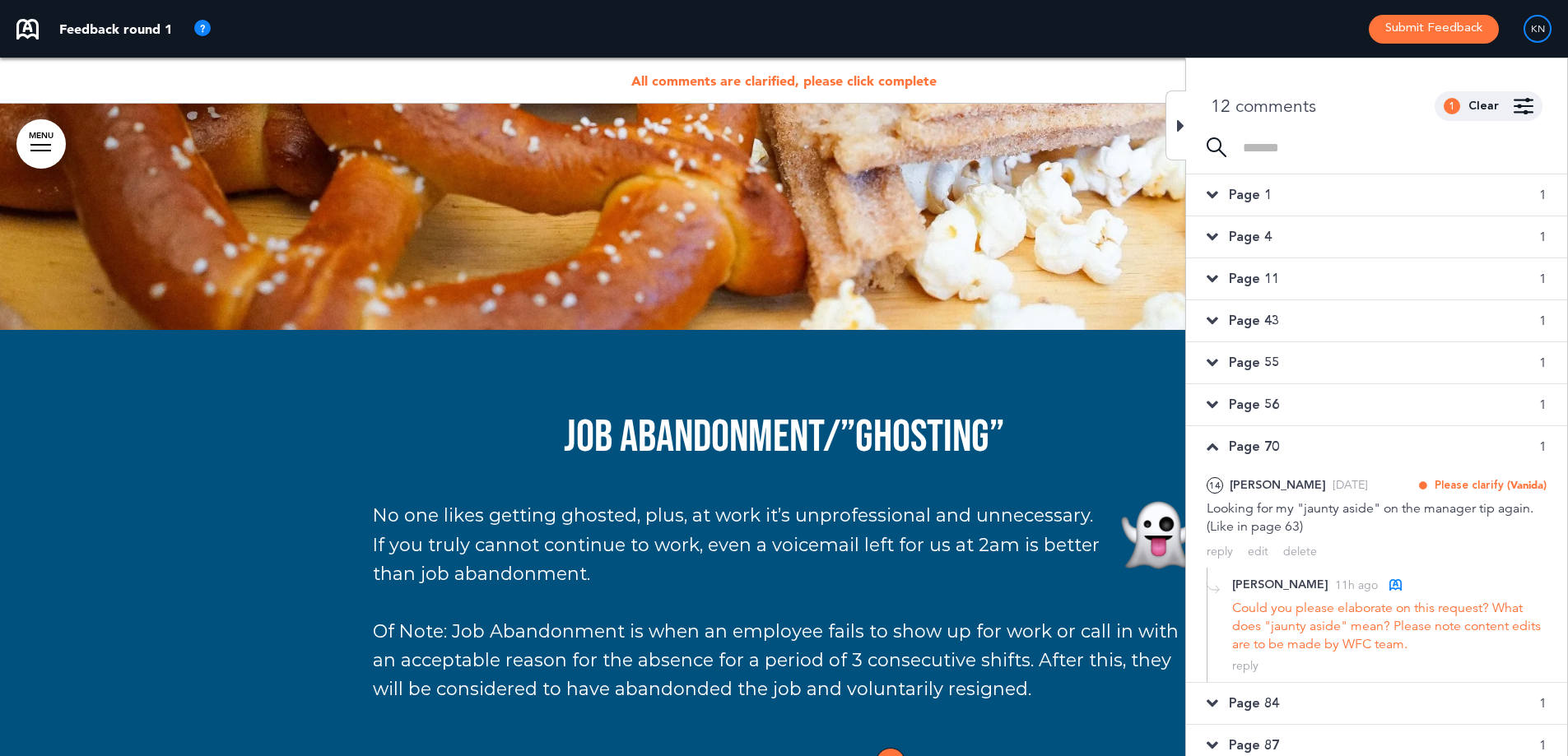
click at [1255, 437] on div "Page 70 1" at bounding box center [1377, 446] width 381 height 41
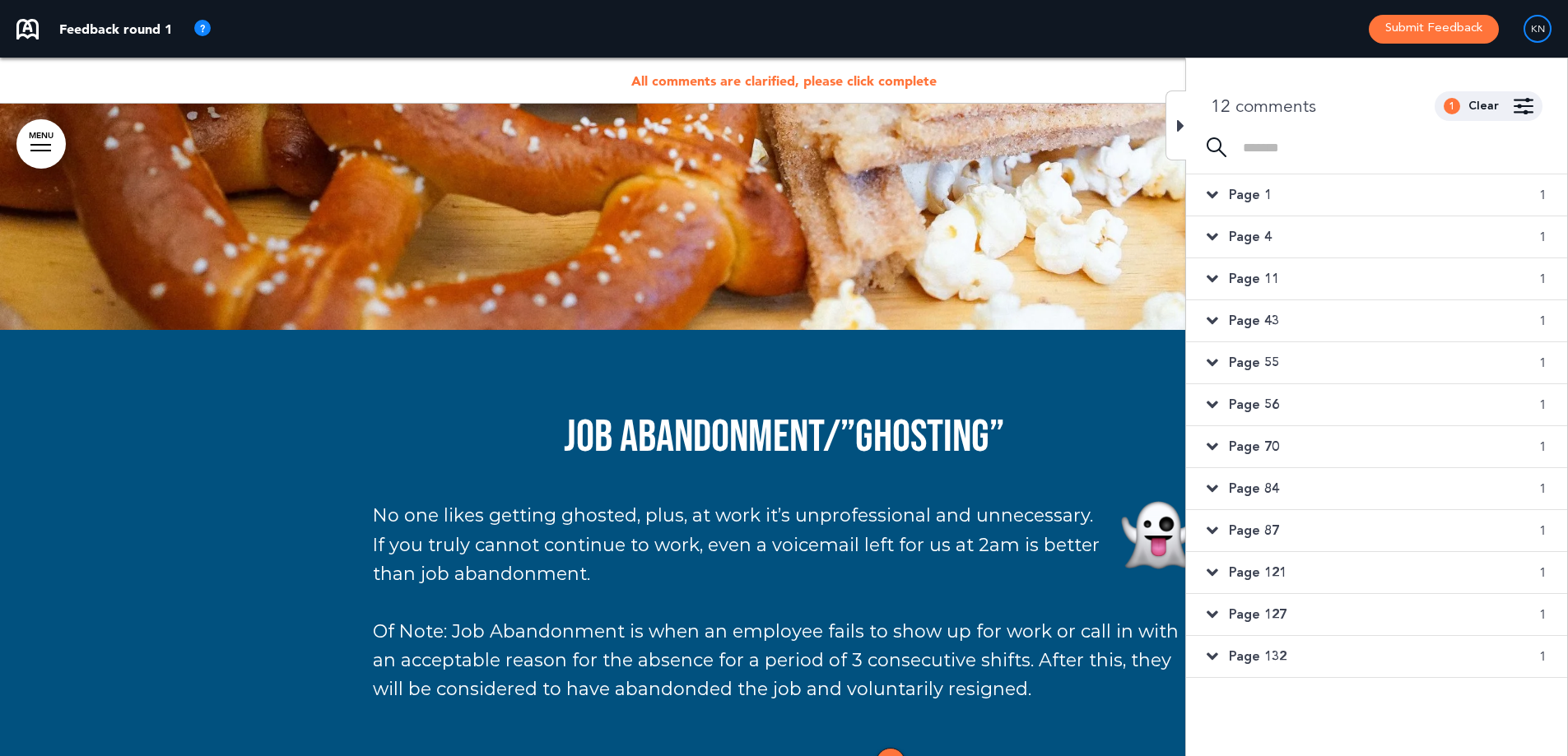
click at [1246, 488] on span "Page 84" at bounding box center [1253, 488] width 50 height 19
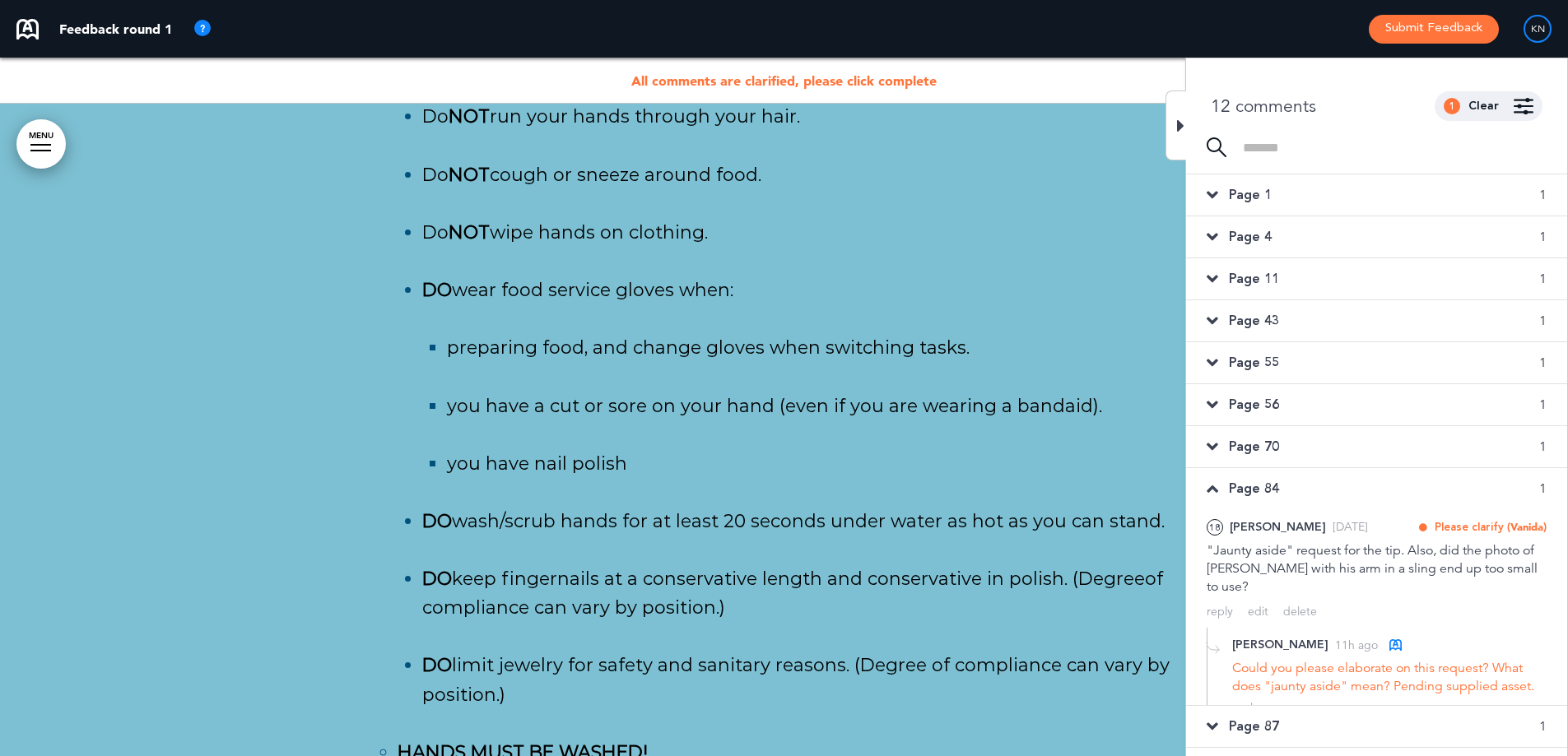
scroll to position [85700, 0]
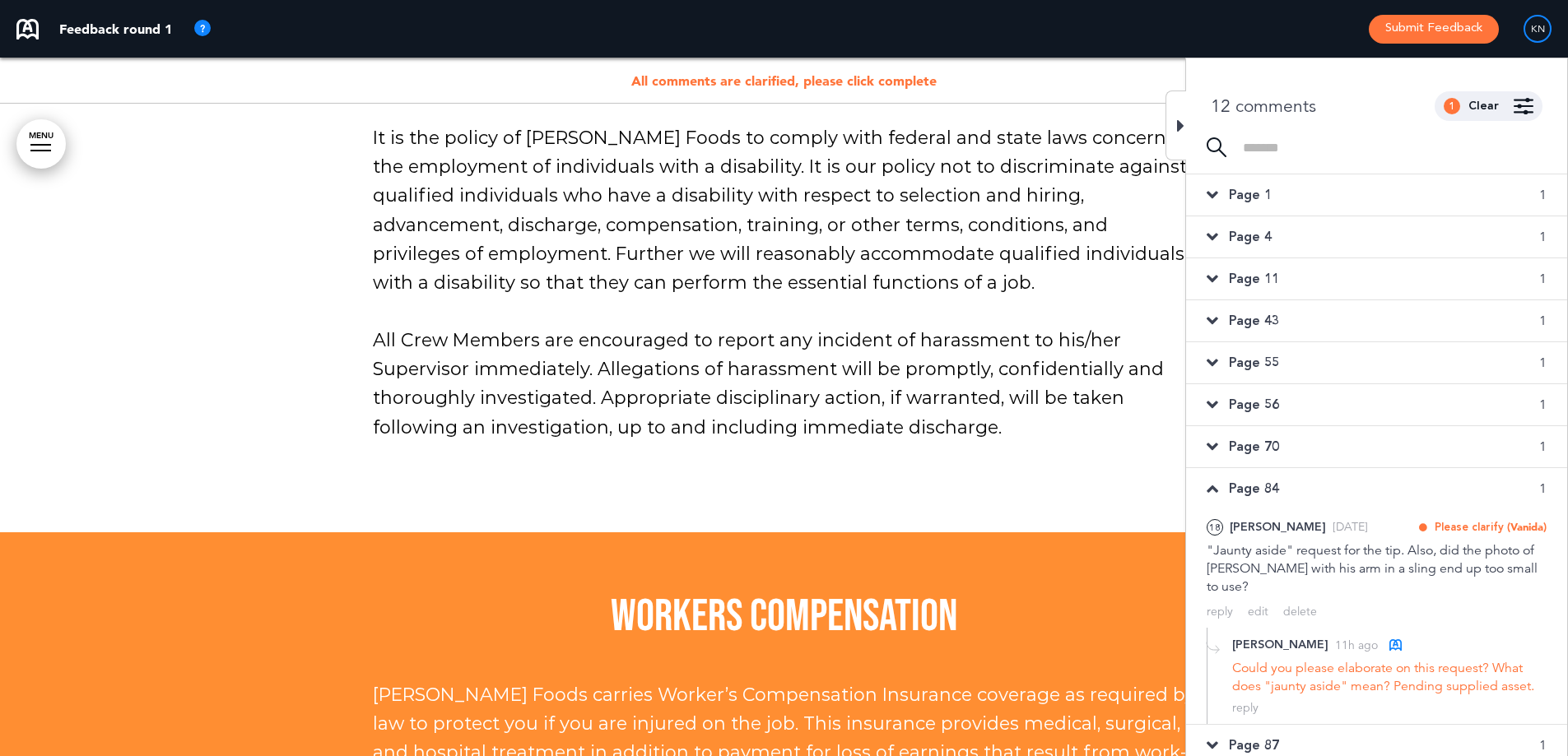
click at [1248, 483] on span "Page 84" at bounding box center [1253, 488] width 50 height 19
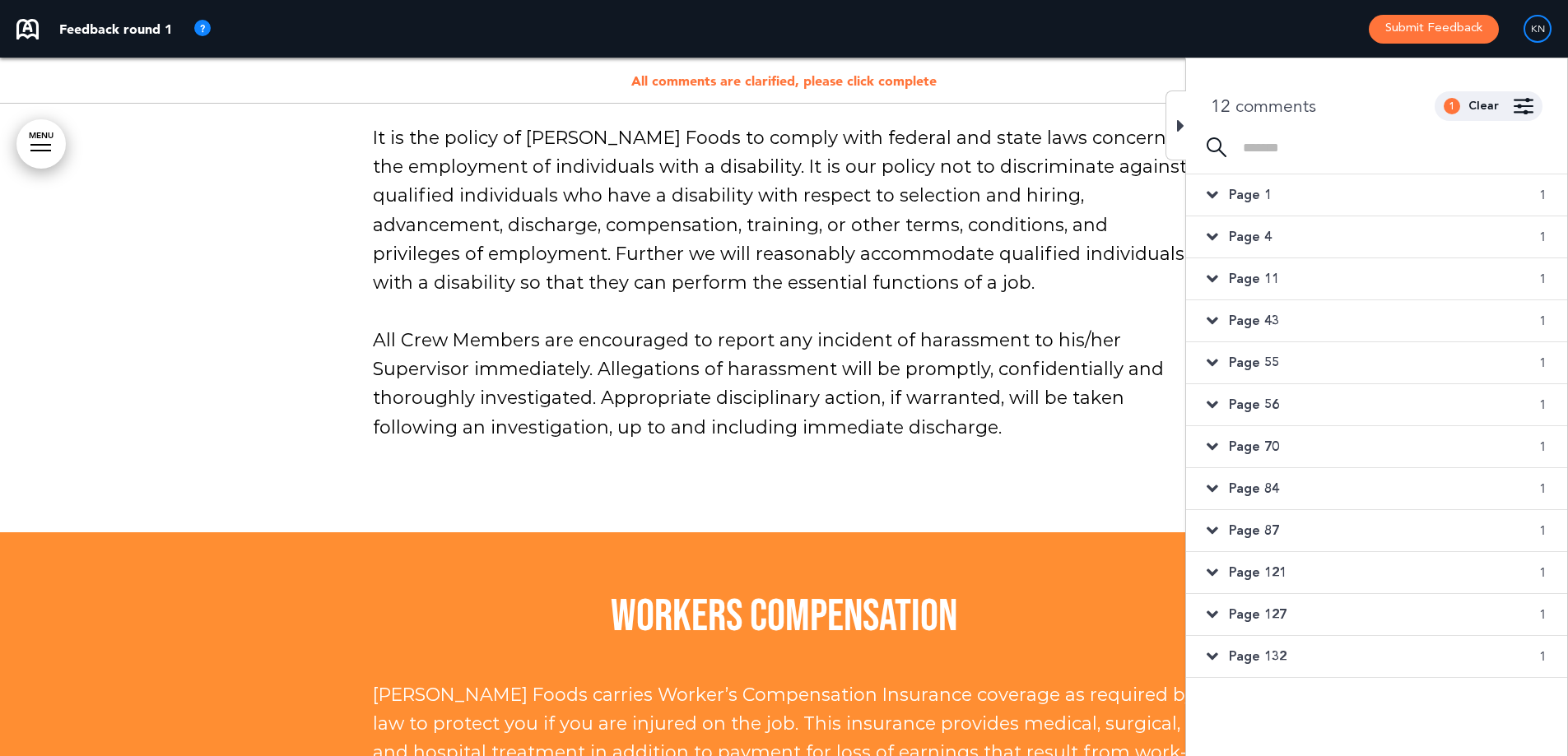
click at [1225, 526] on div "Page 87 1" at bounding box center [1377, 530] width 381 height 41
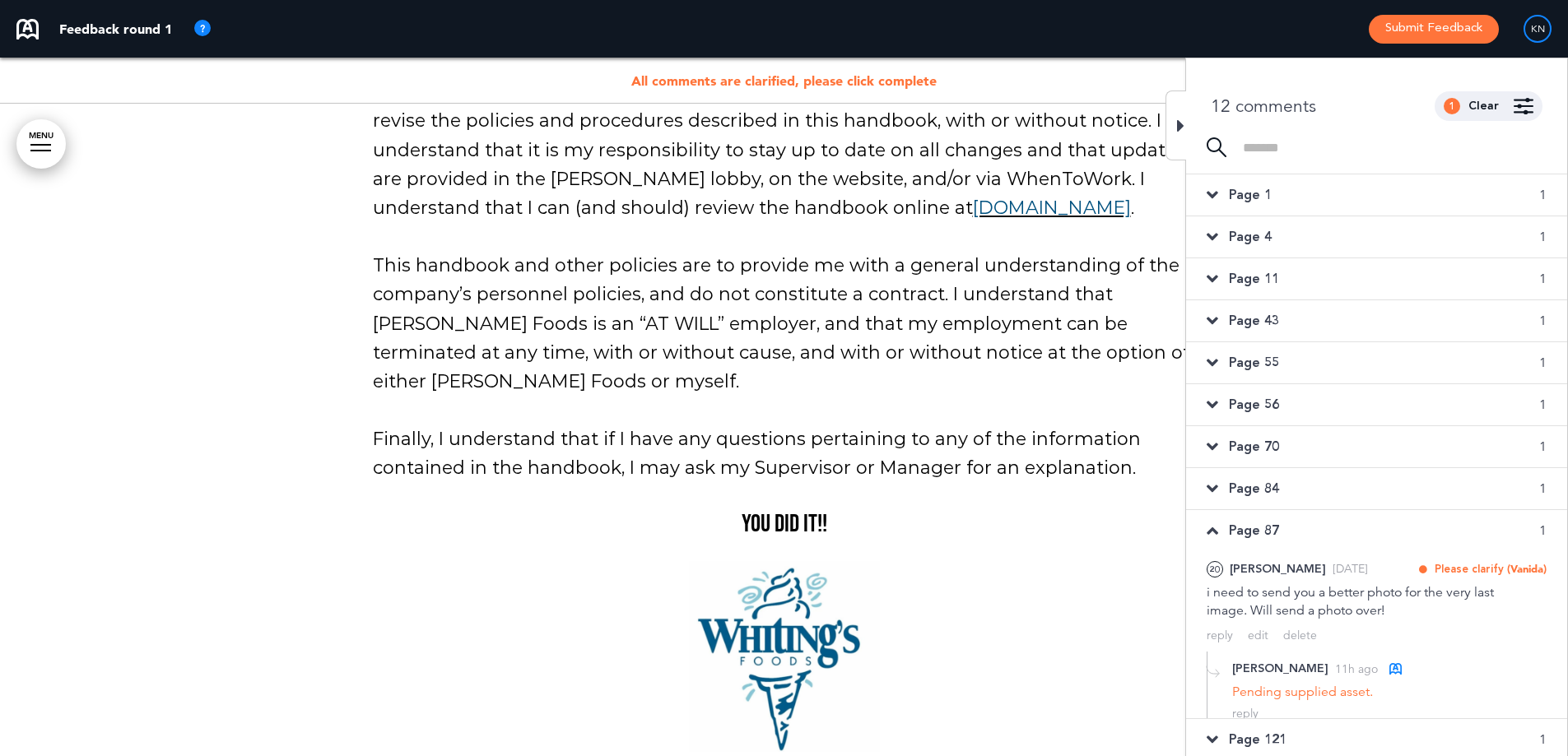
scroll to position [89860, 0]
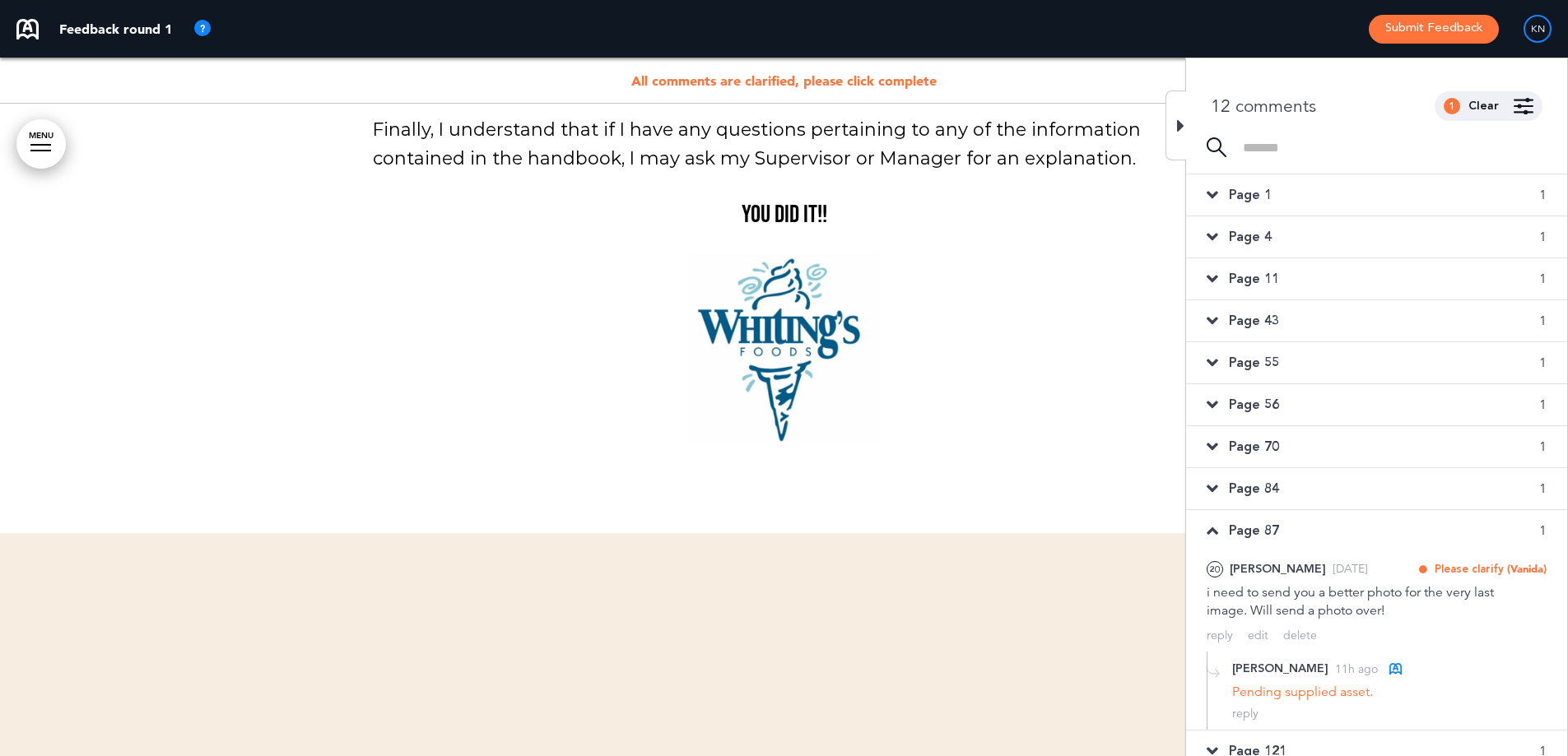
click at [1230, 519] on div "Page 87 1" at bounding box center [1377, 530] width 381 height 41
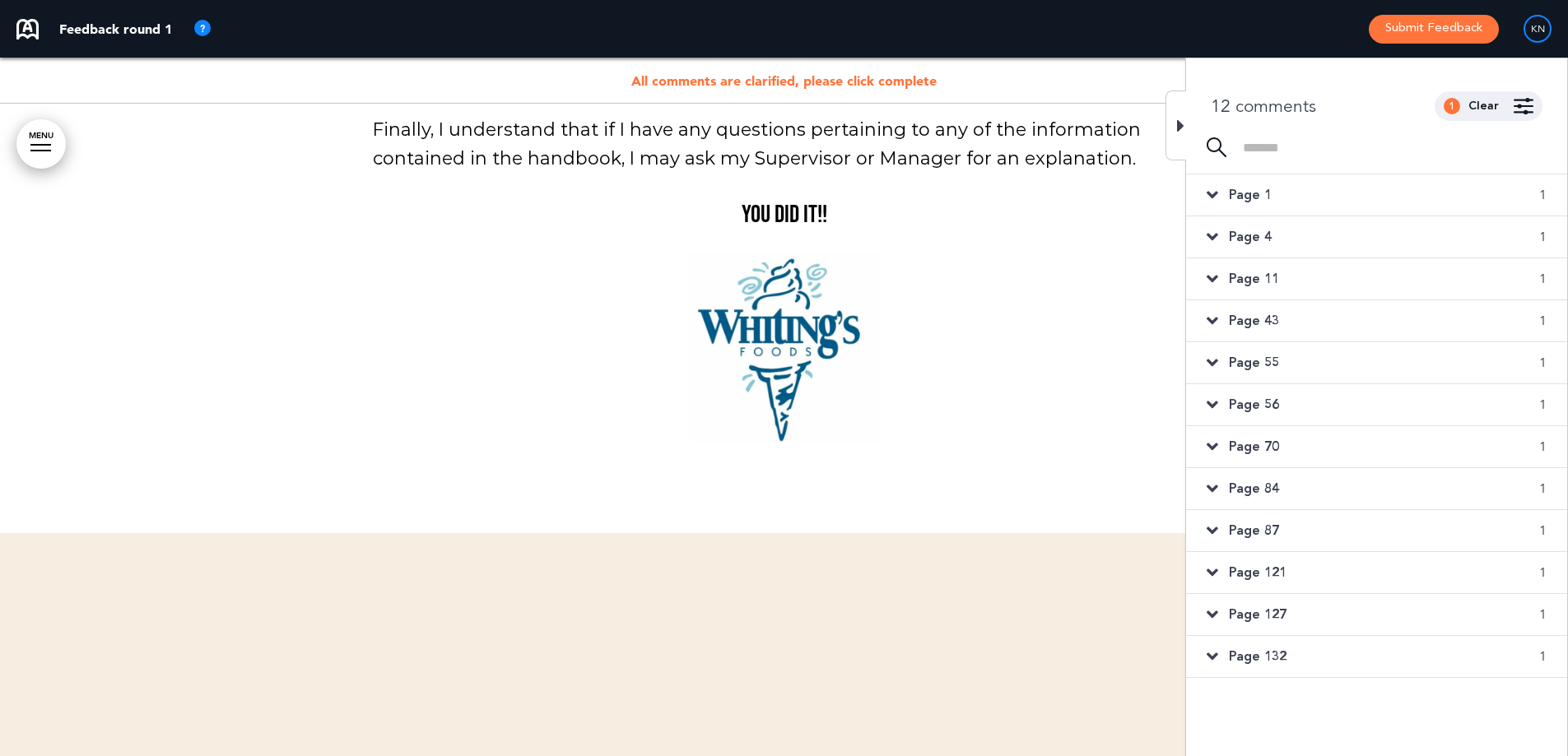
click at [1229, 569] on span "Page 121" at bounding box center [1257, 572] width 58 height 19
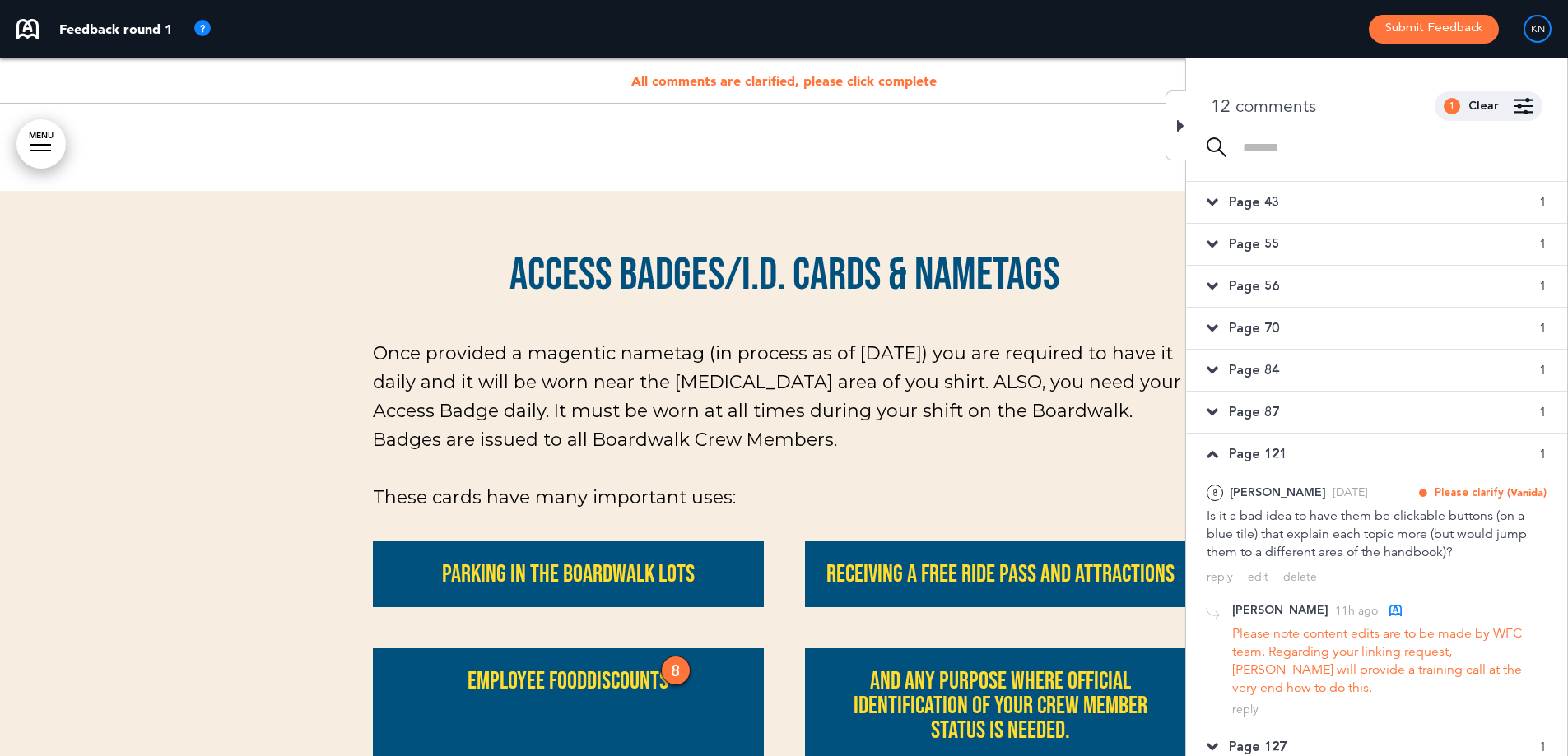
scroll to position [154, 0]
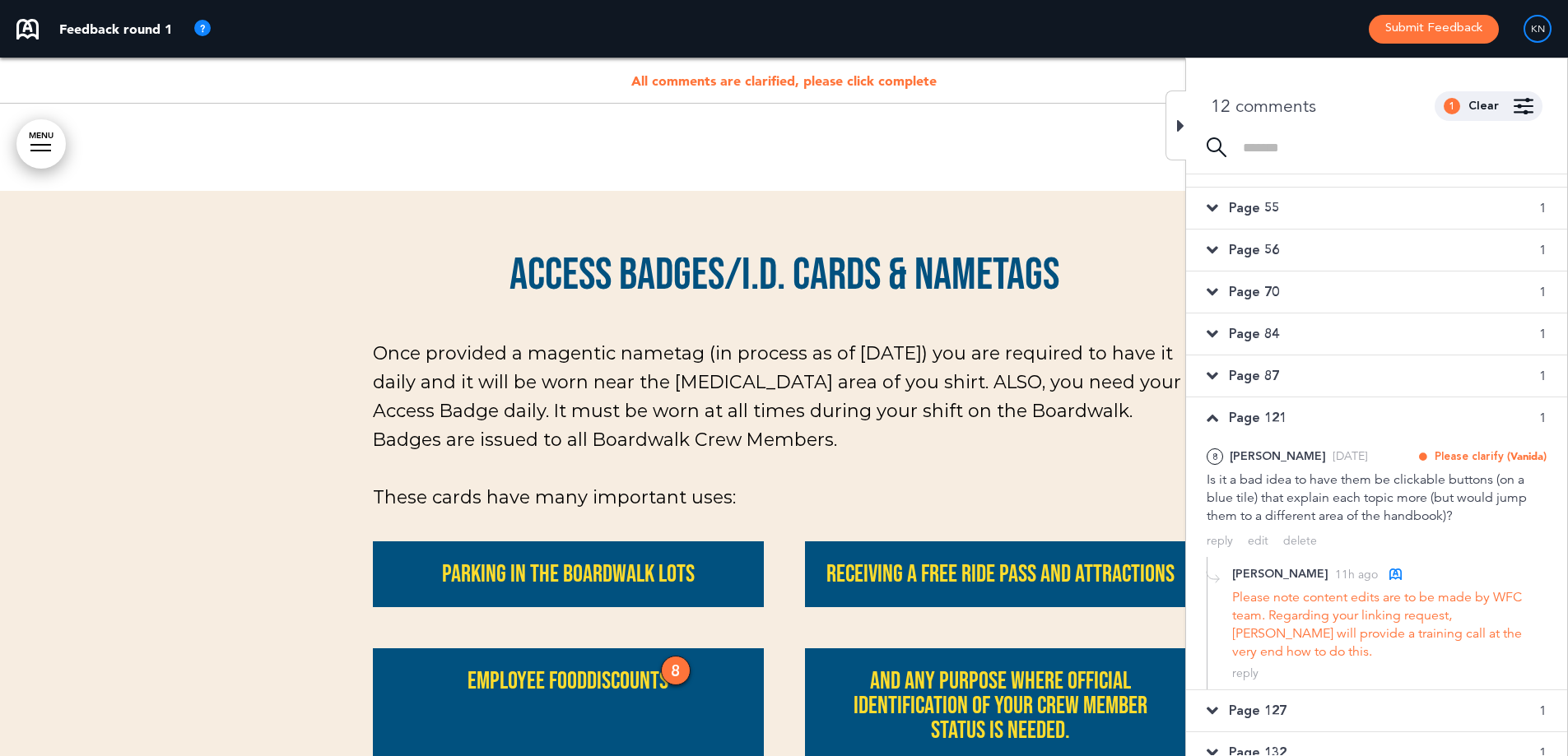
click at [1272, 420] on span "Page 121" at bounding box center [1257, 418] width 58 height 19
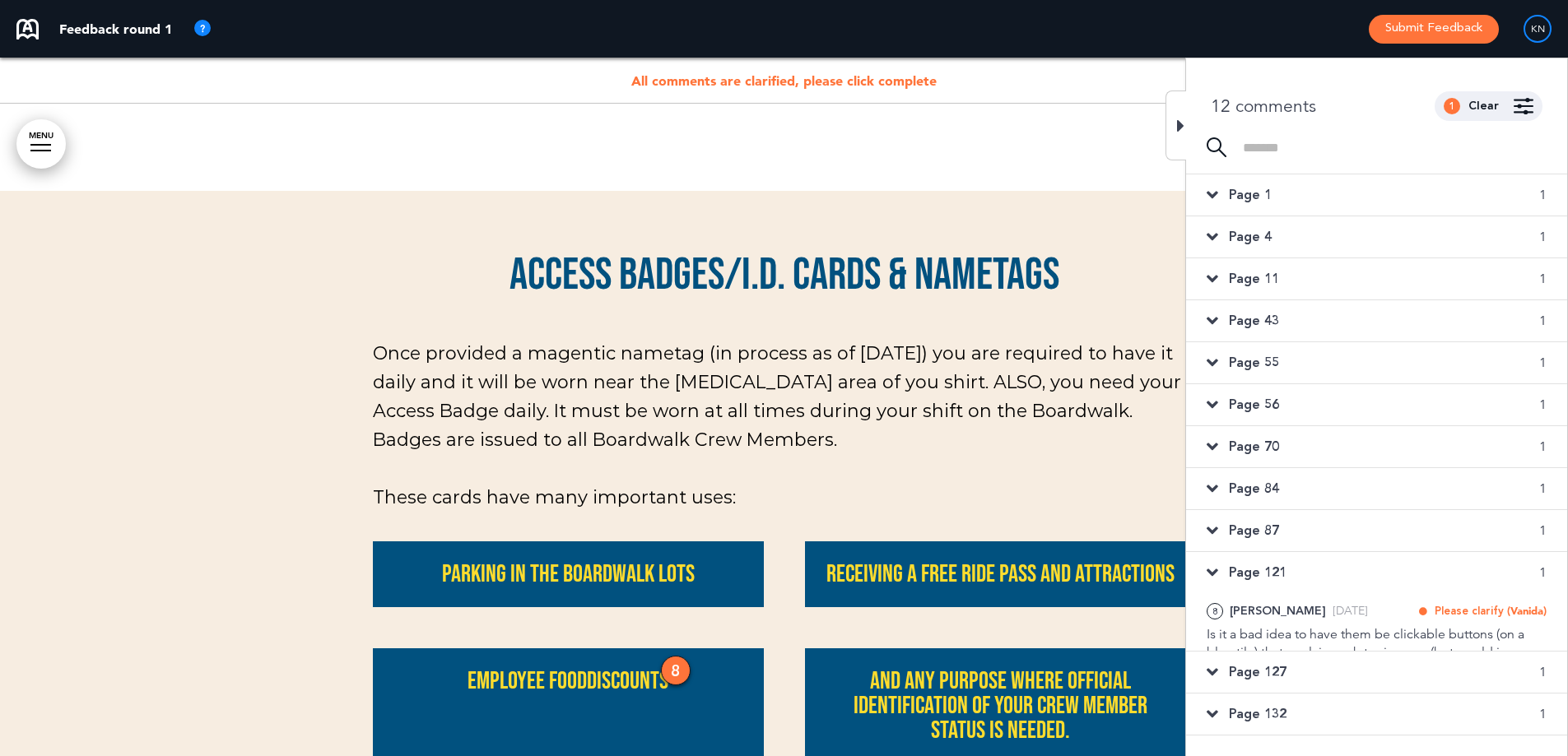
scroll to position [0, 0]
click at [1257, 611] on span "Page 127" at bounding box center [1257, 614] width 58 height 19
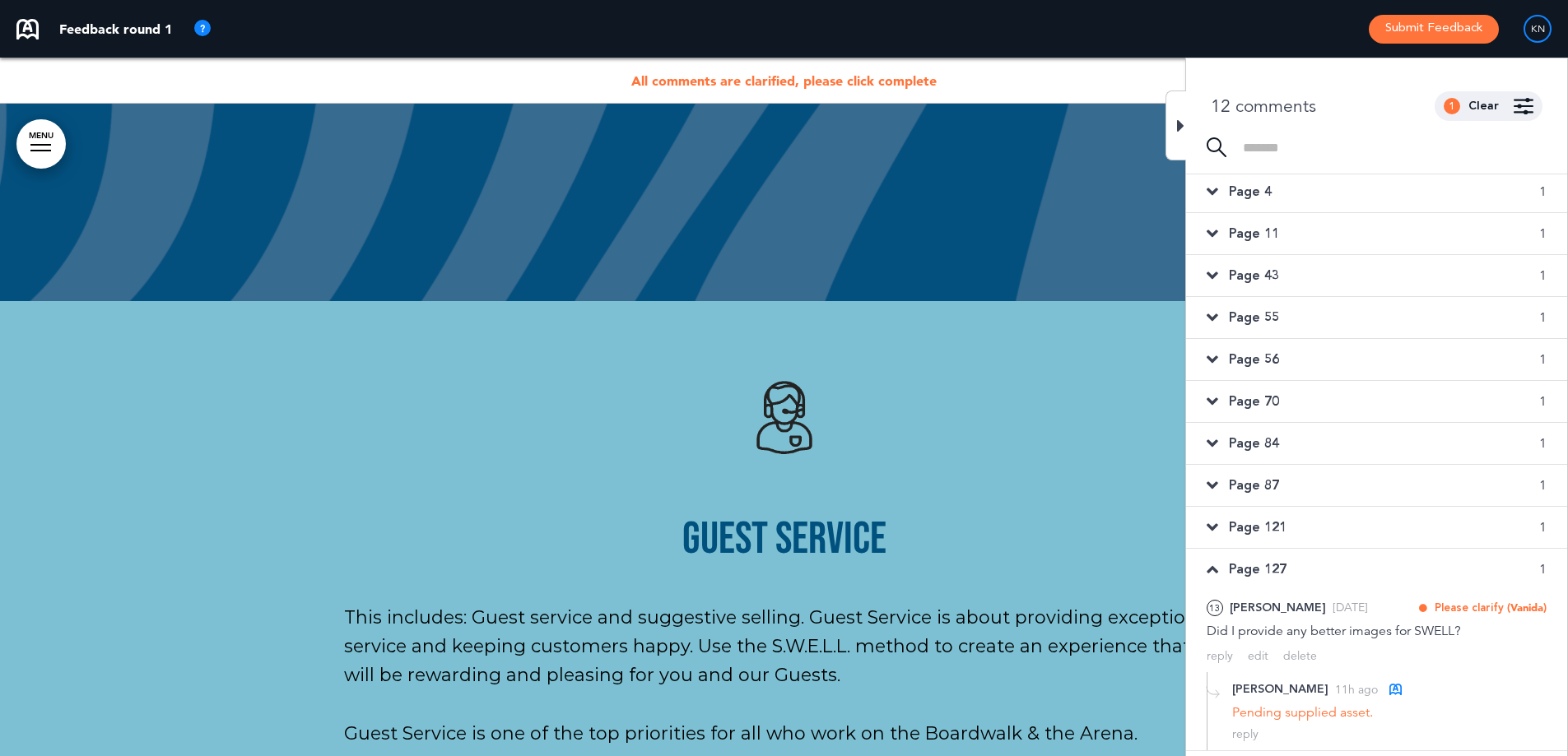
scroll to position [82, 0]
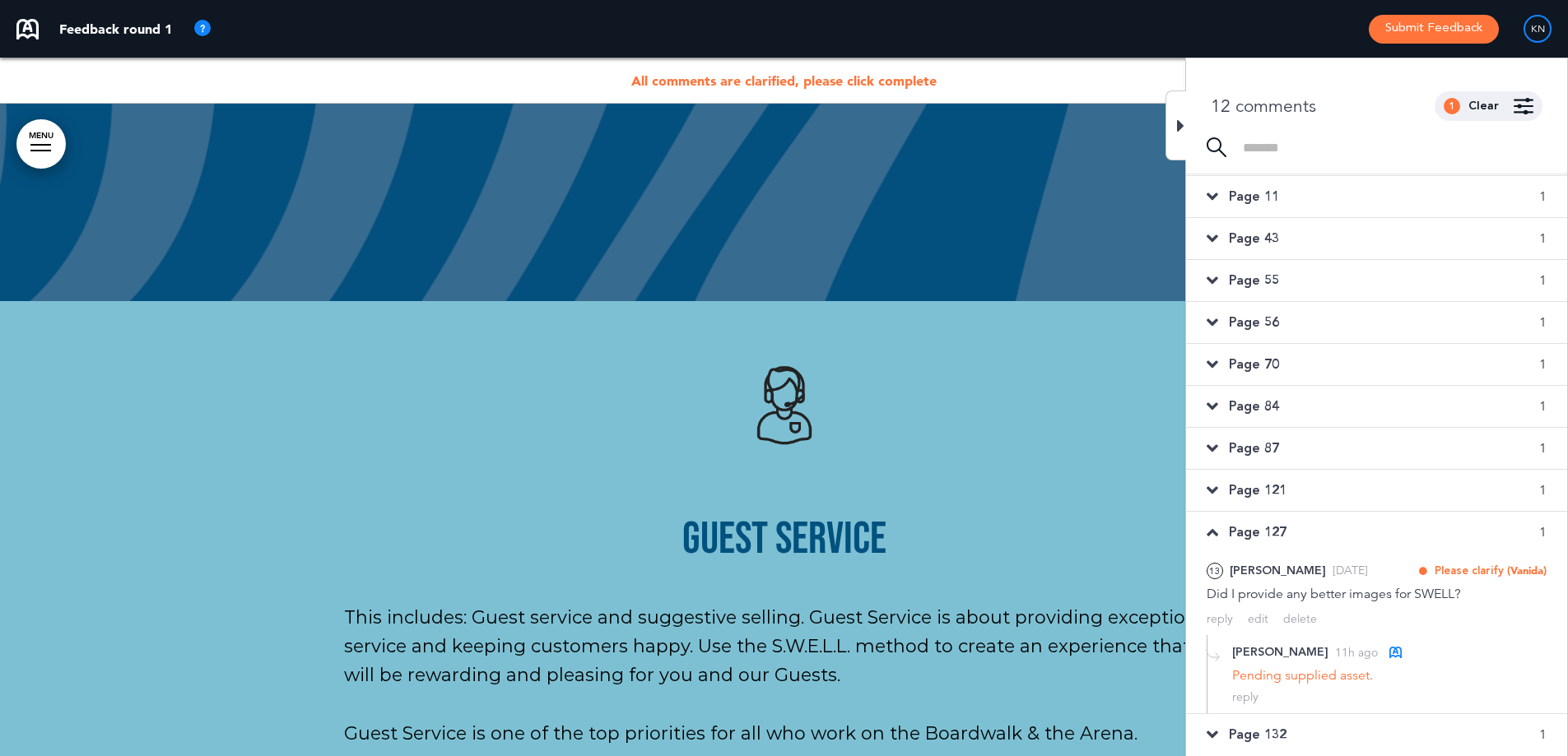
click at [1261, 537] on span "Page 127" at bounding box center [1257, 532] width 58 height 19
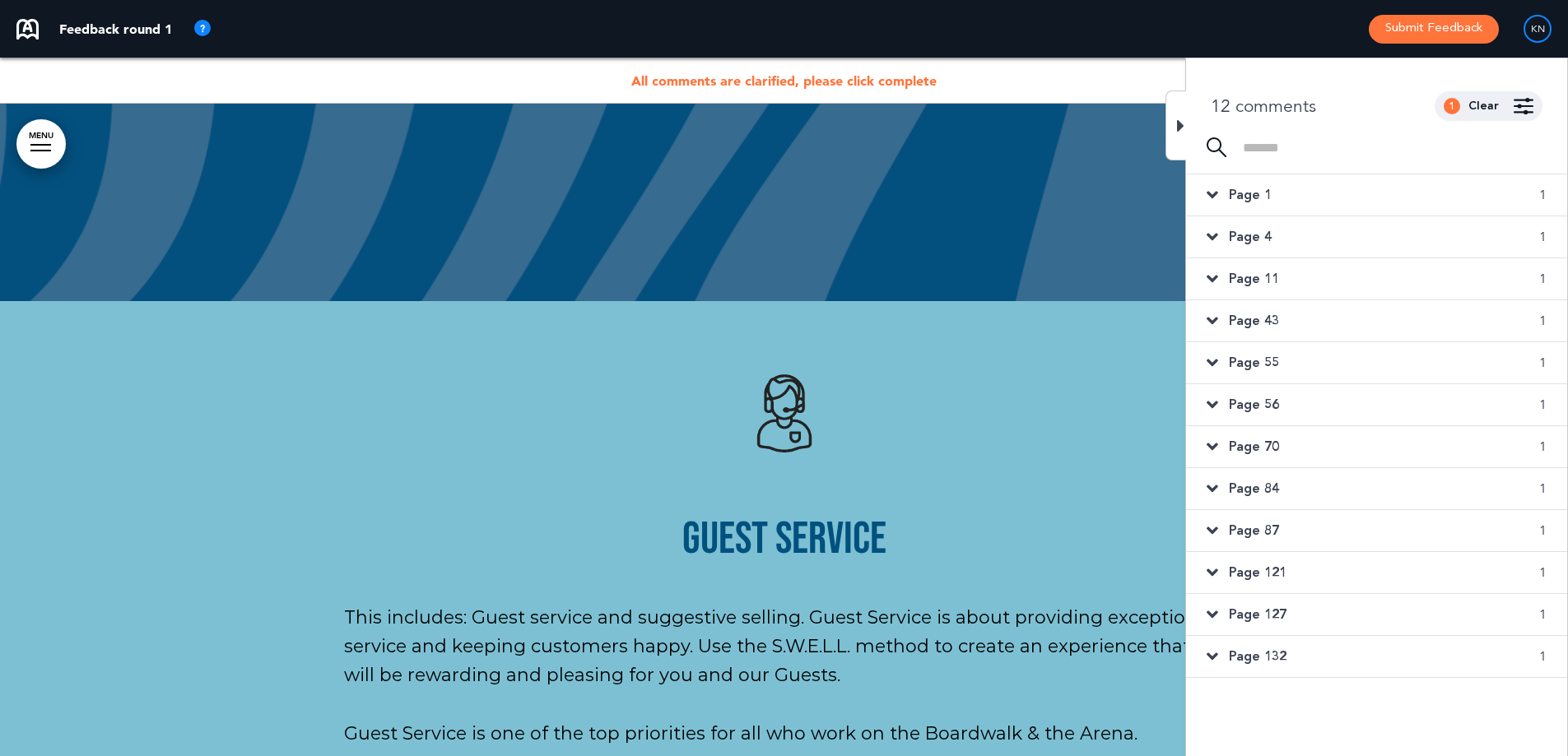
scroll to position [58655, 0]
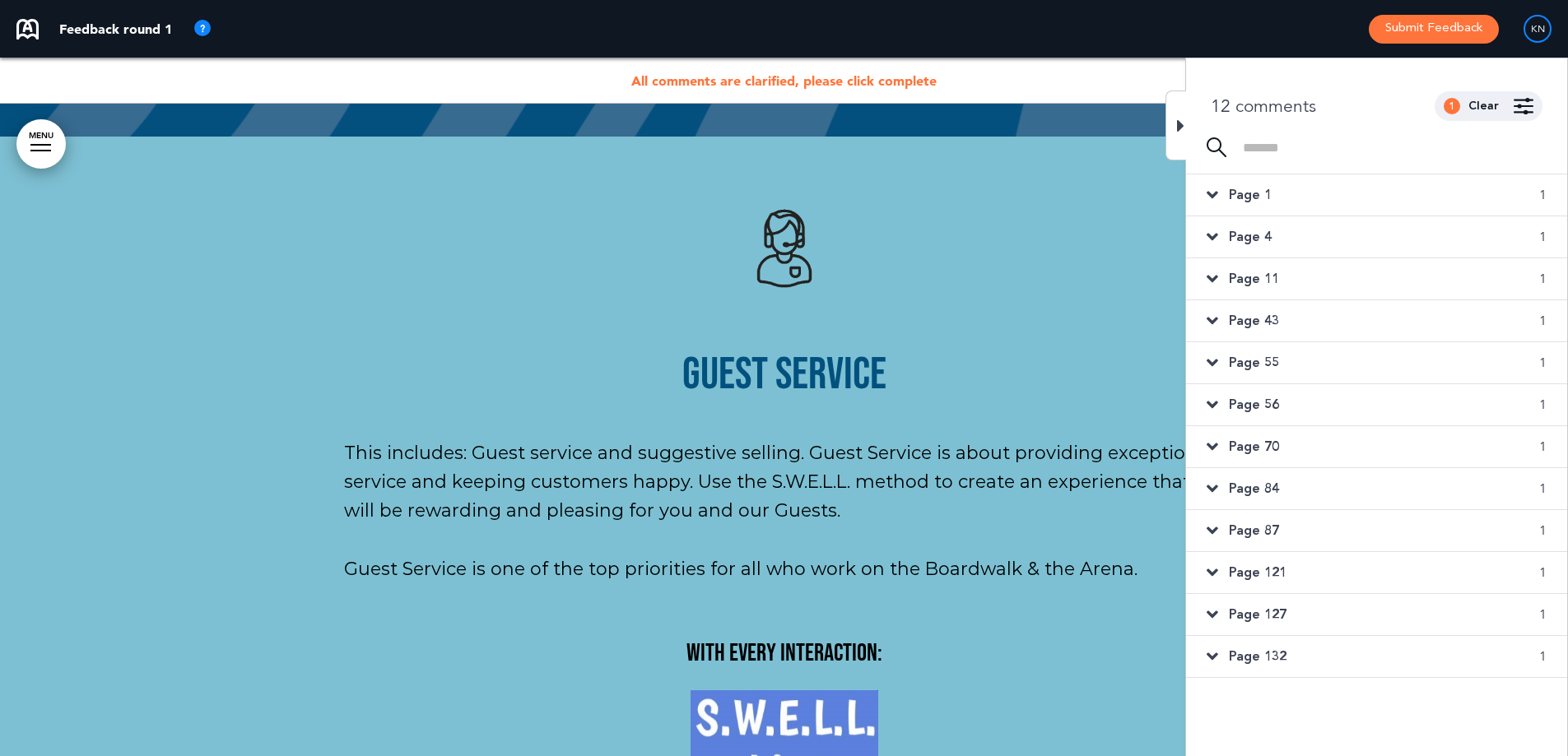
click at [1255, 611] on span "Page 127" at bounding box center [1257, 614] width 58 height 19
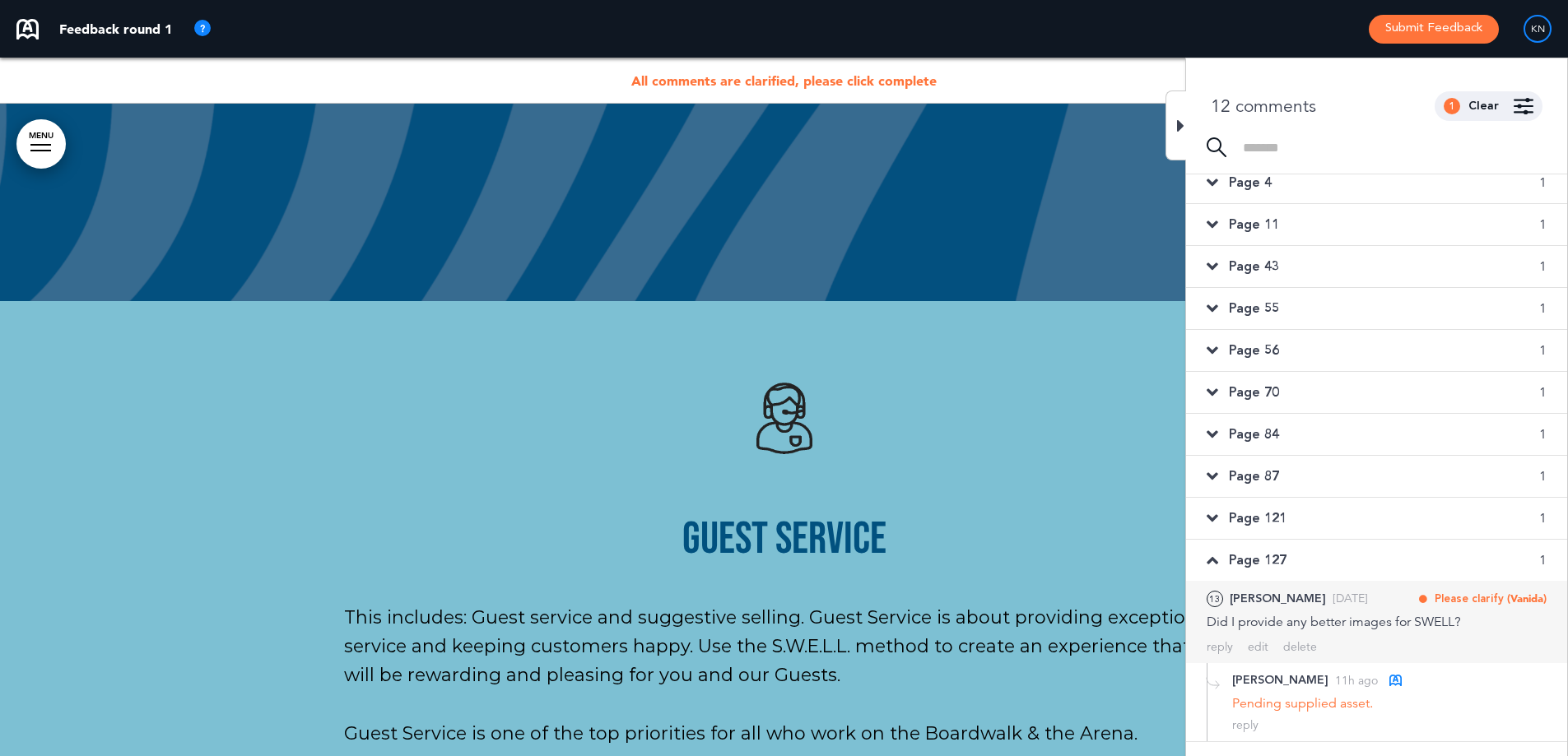
scroll to position [82, 0]
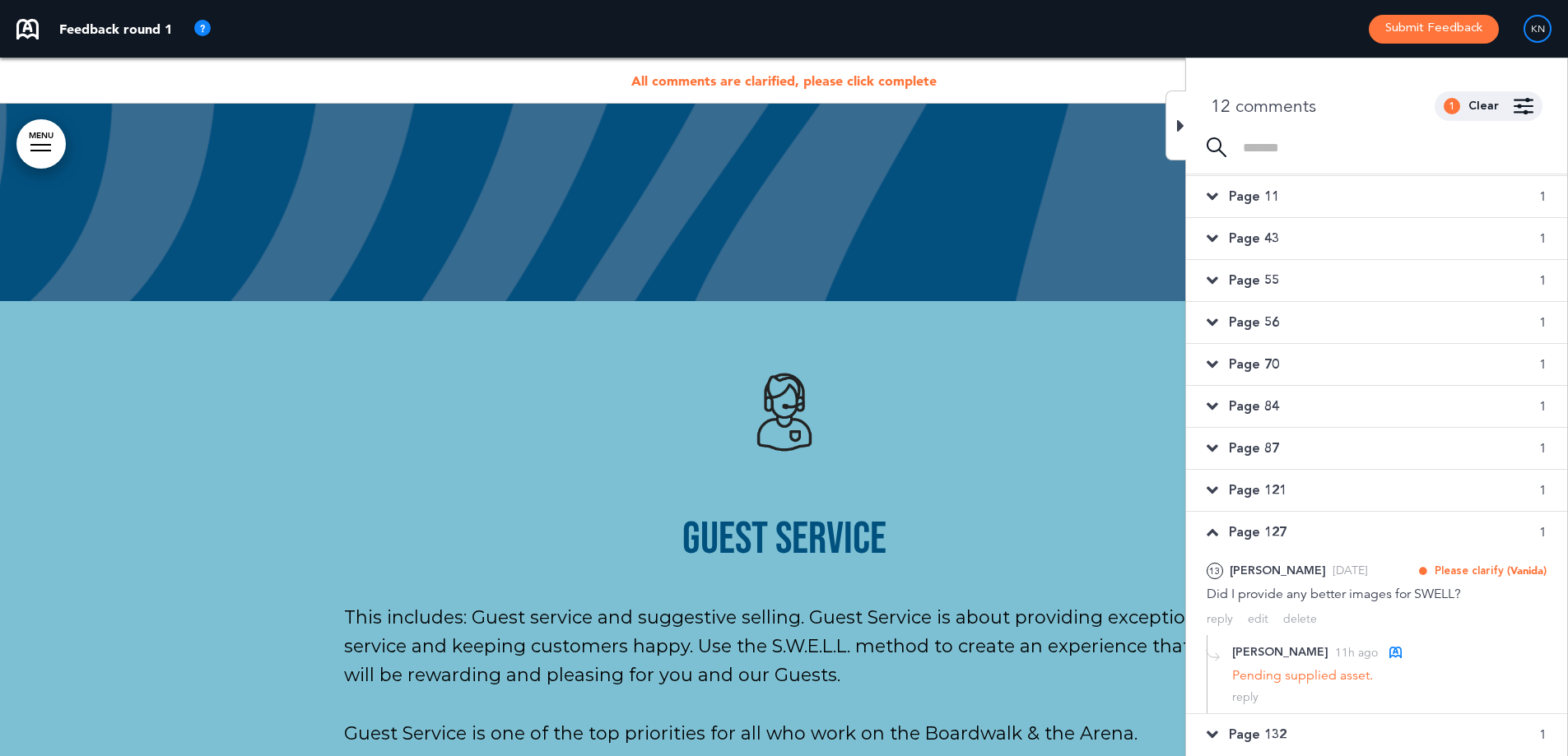
click at [1281, 733] on span "Page 132" at bounding box center [1257, 735] width 58 height 19
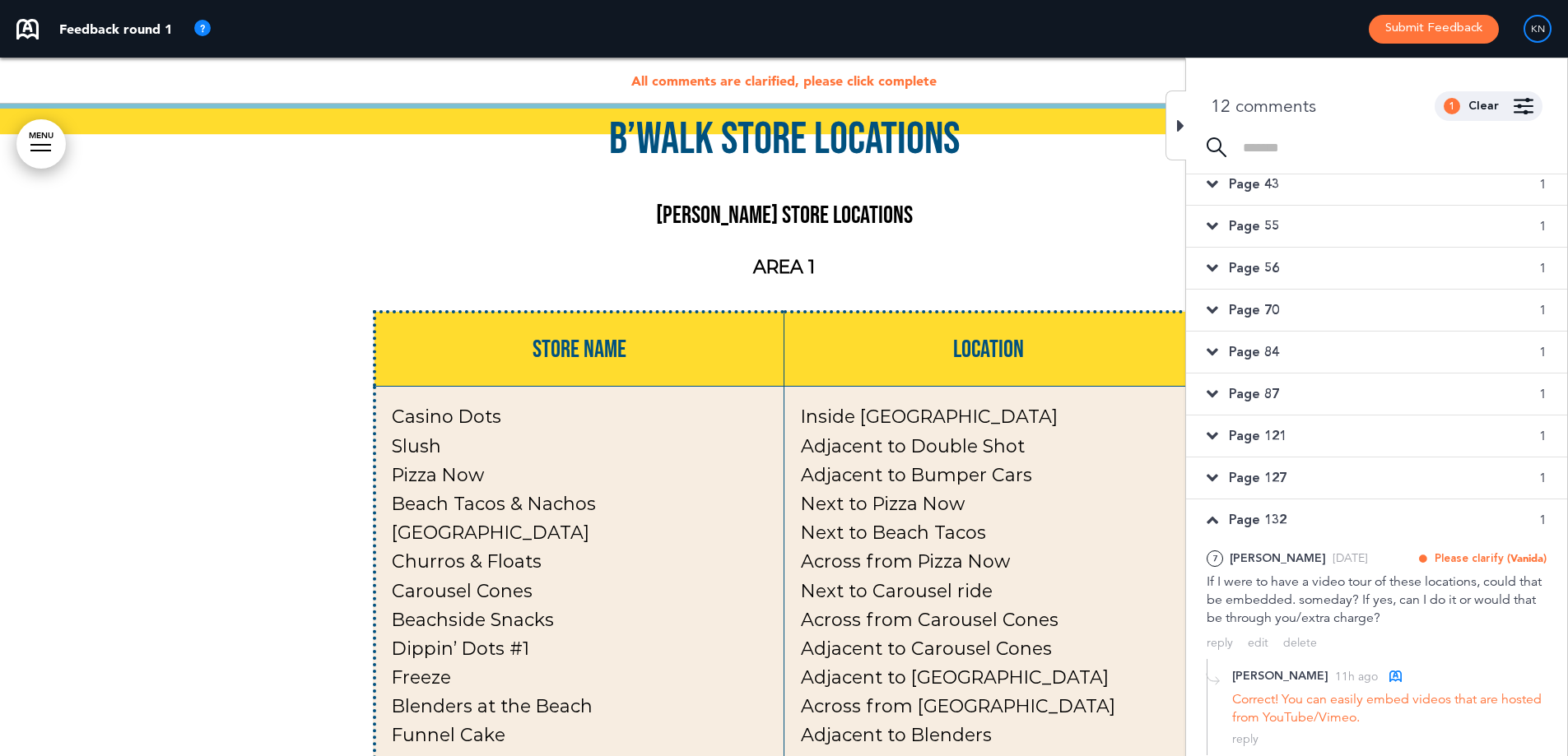
scroll to position [11928, 0]
